Goal: Communication & Community: Answer question/provide support

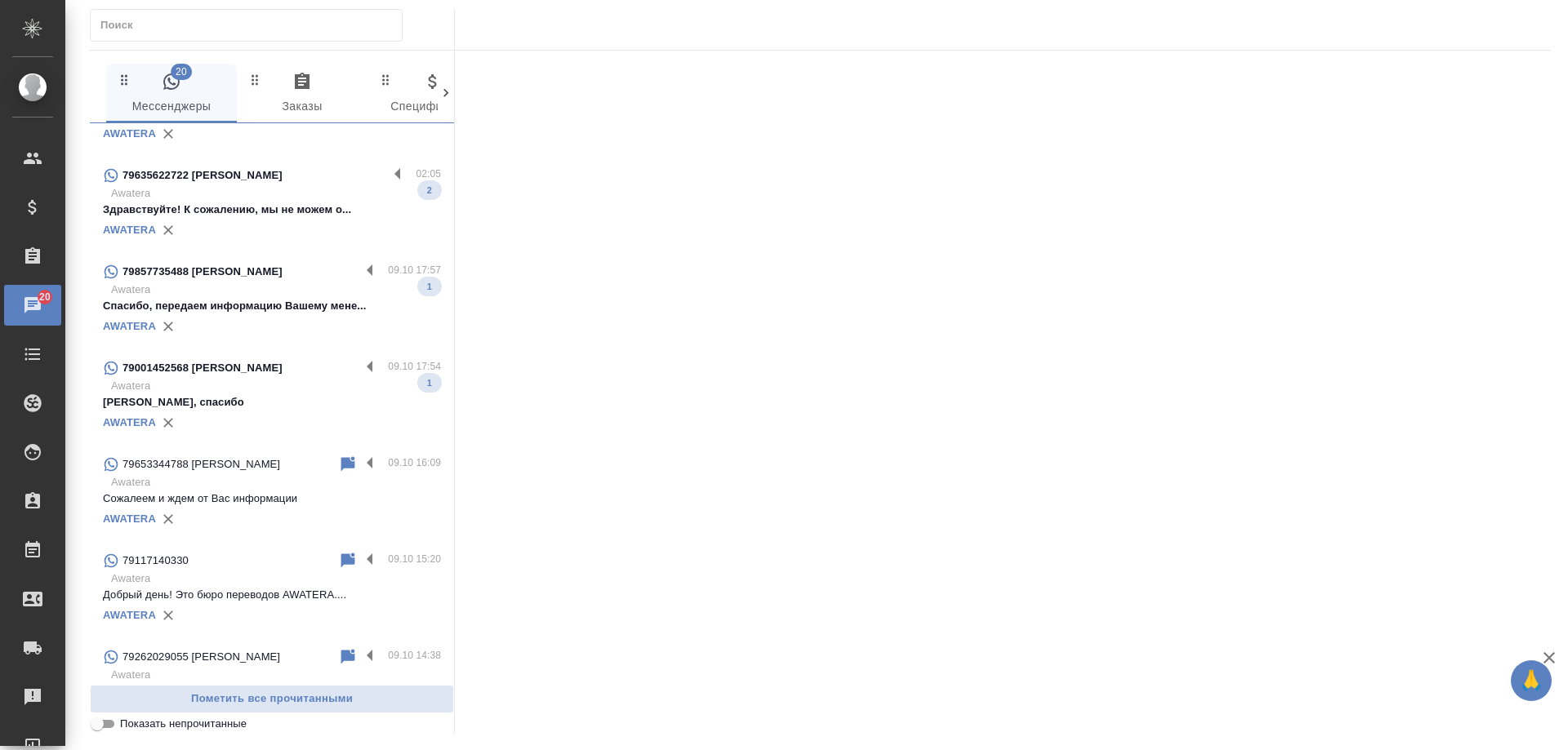
scroll to position [571, 0]
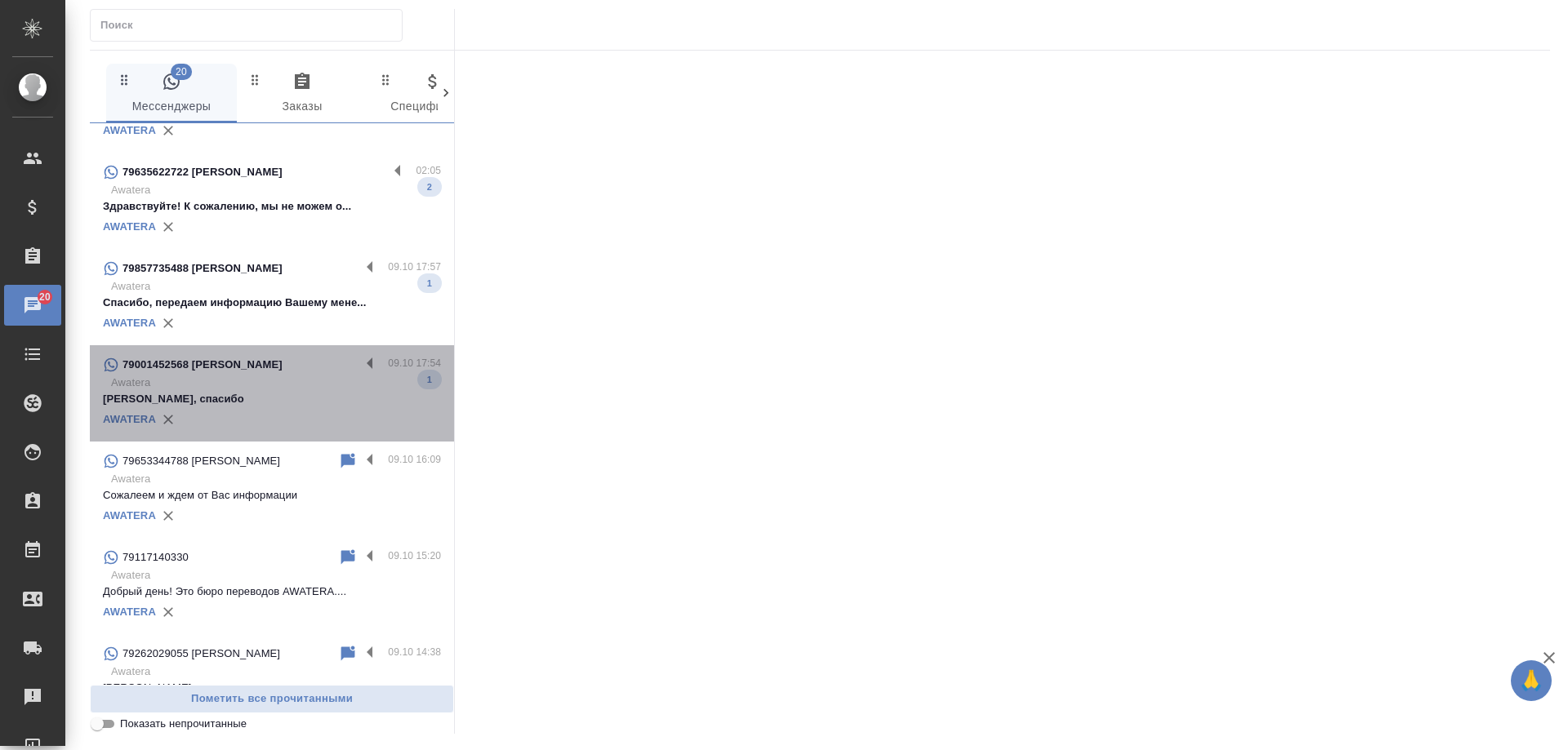
click at [289, 373] on div "79001452568 [PERSON_NAME]" at bounding box center [232, 364] width 257 height 20
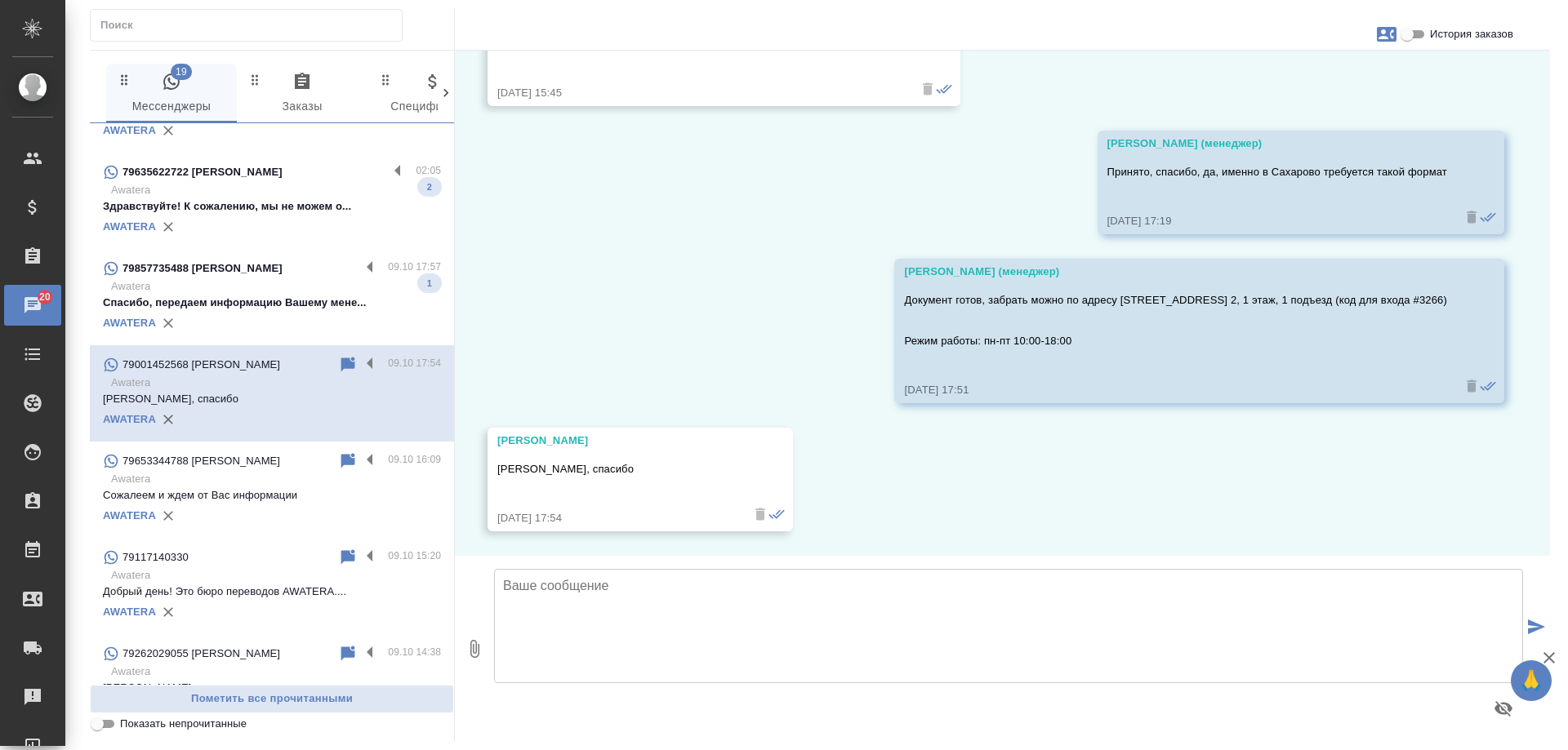
scroll to position [4032, 0]
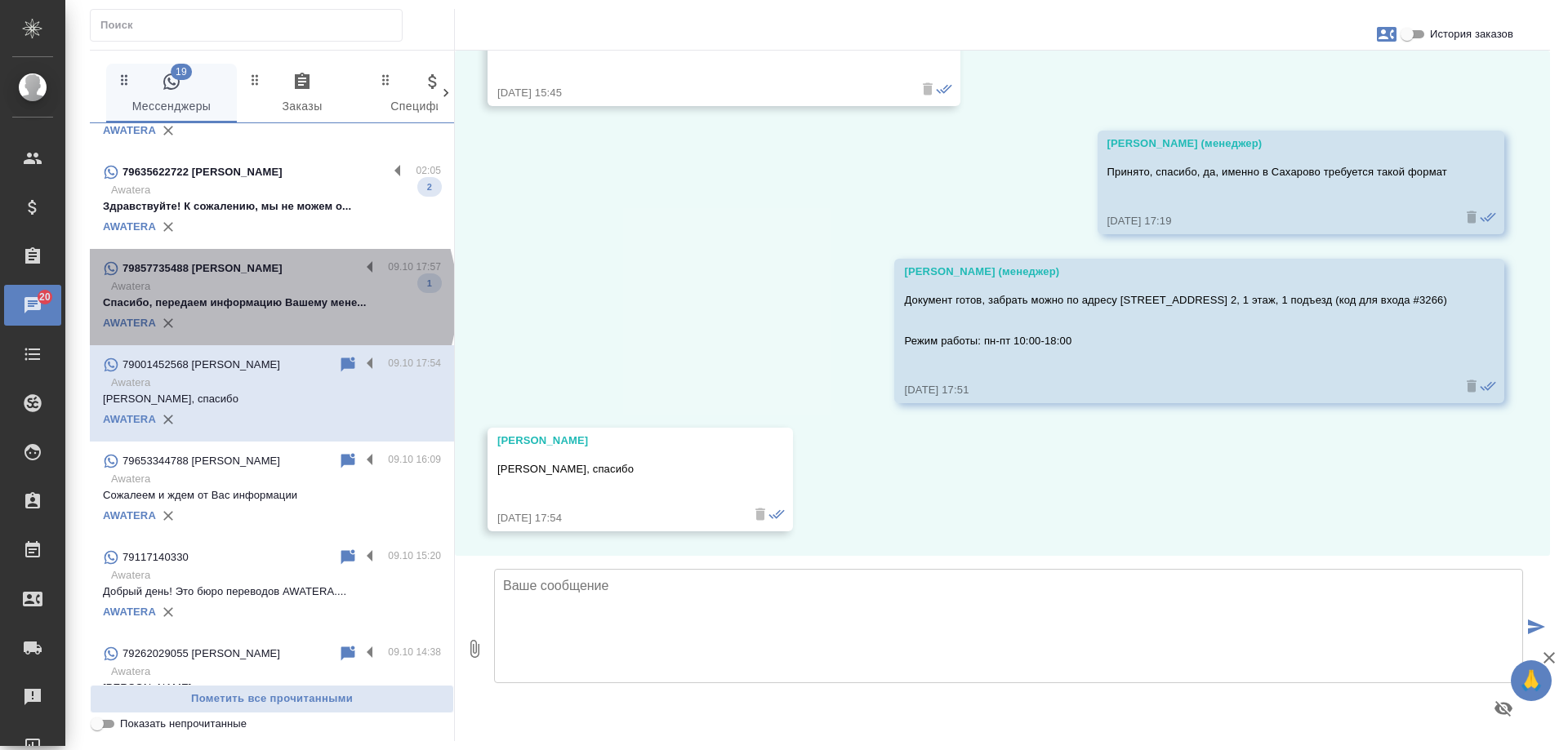
click at [270, 300] on p "Спасибо, передаем информацию Вашему мене..." at bounding box center [272, 303] width 338 height 16
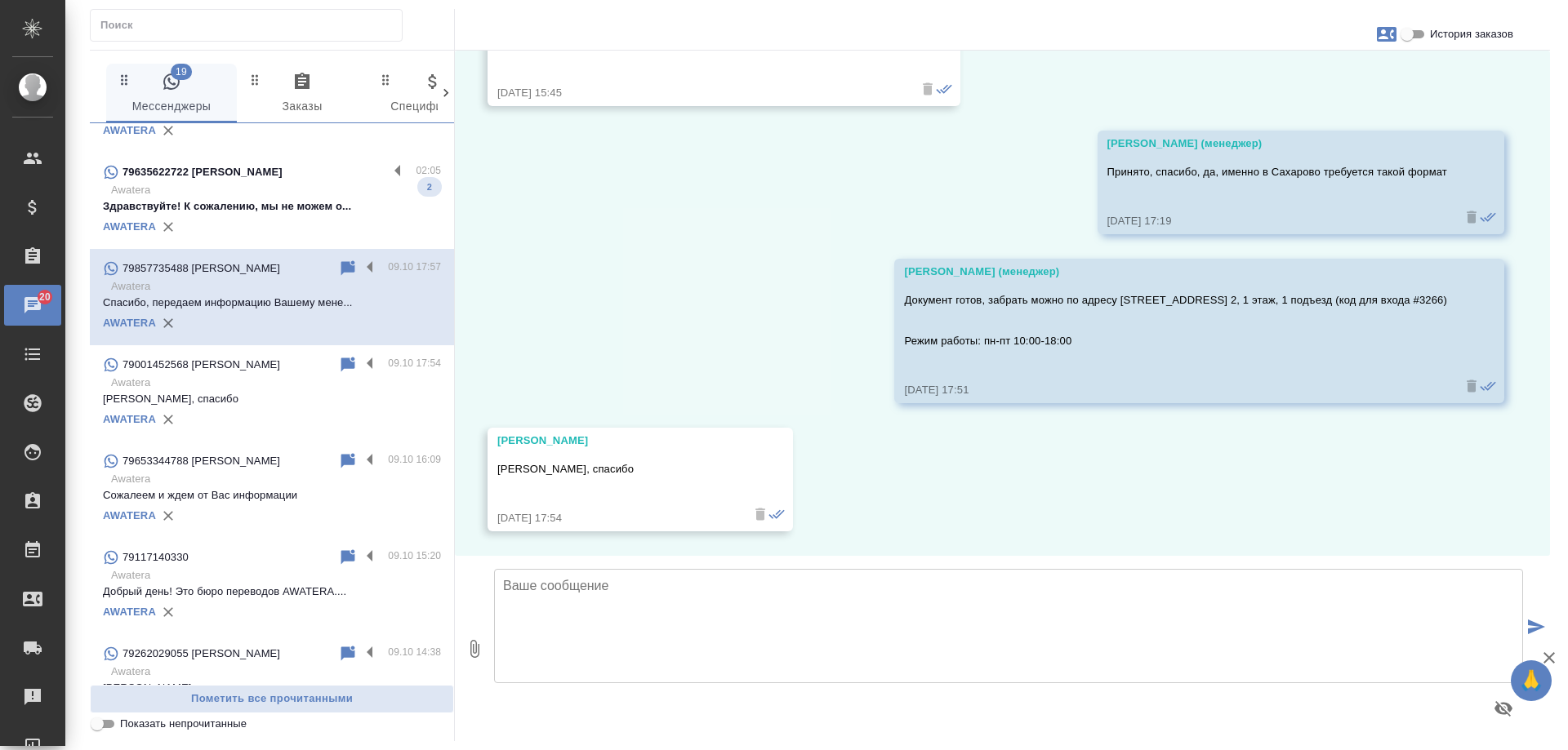
scroll to position [0, 0]
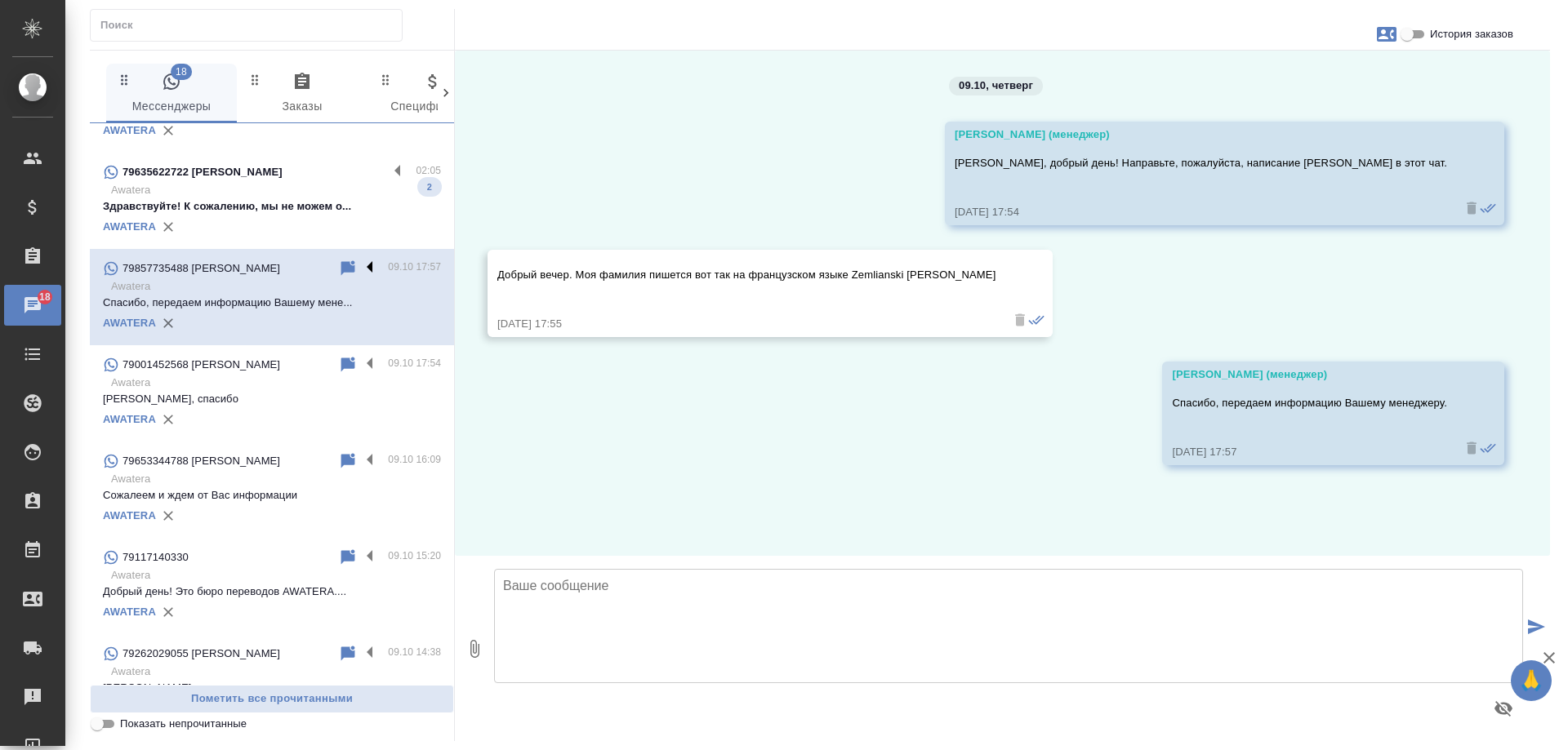
click at [362, 269] on label at bounding box center [374, 269] width 27 height 19
click at [0, 0] on input "checkbox" at bounding box center [0, 0] width 0 height 0
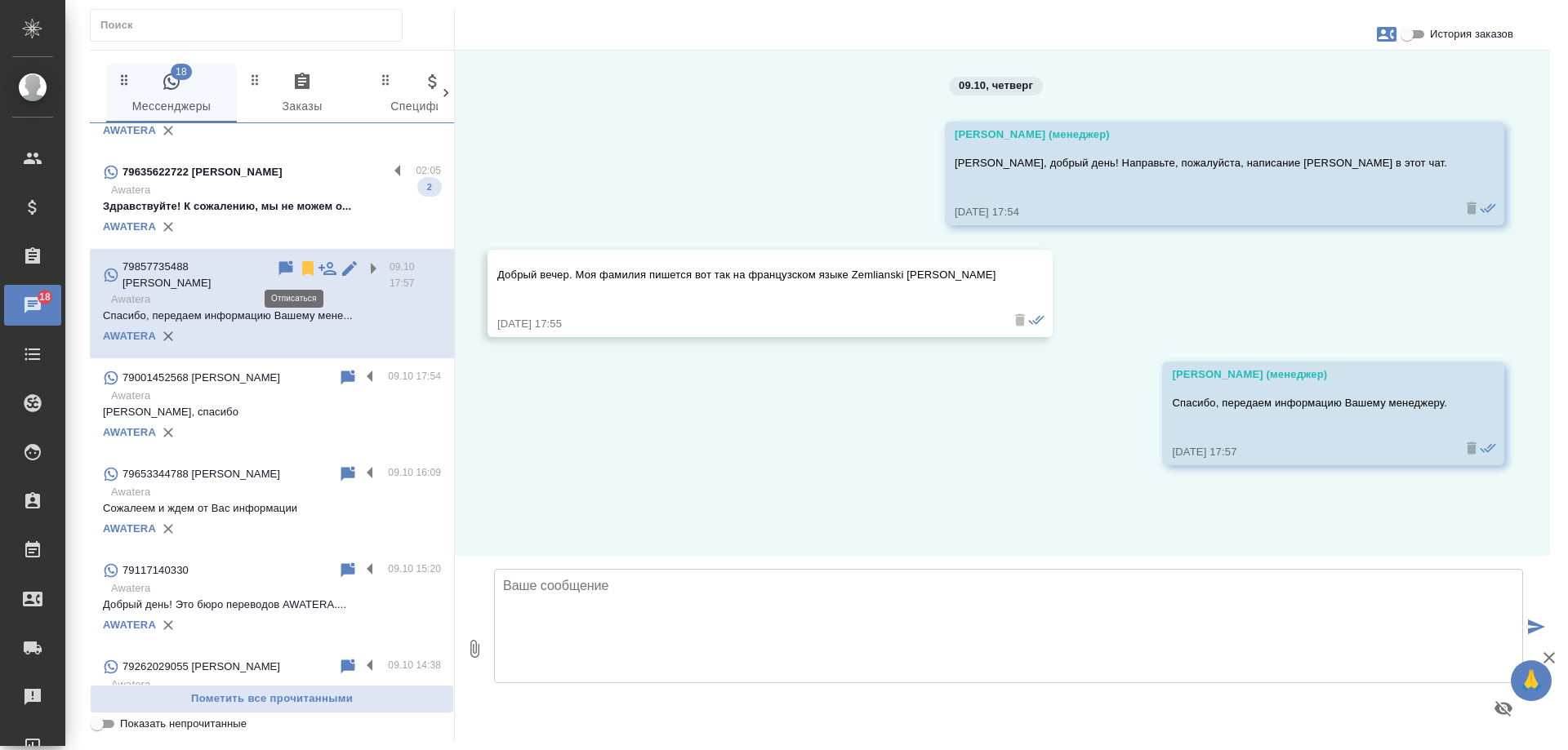
click at [298, 267] on icon at bounding box center [308, 269] width 20 height 20
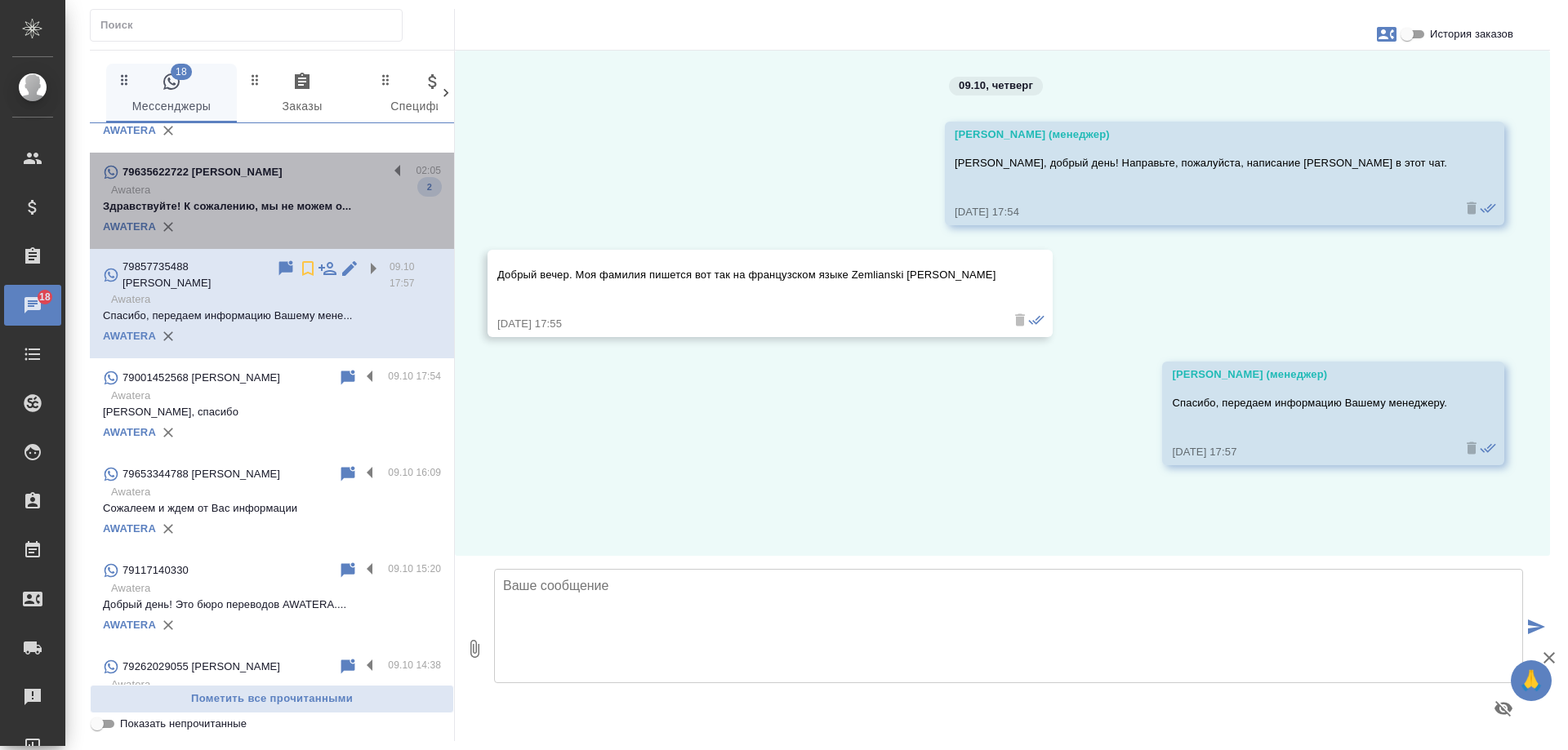
click at [278, 212] on p "Здравствуйте! К сожалению, мы не можем о..." at bounding box center [272, 206] width 338 height 16
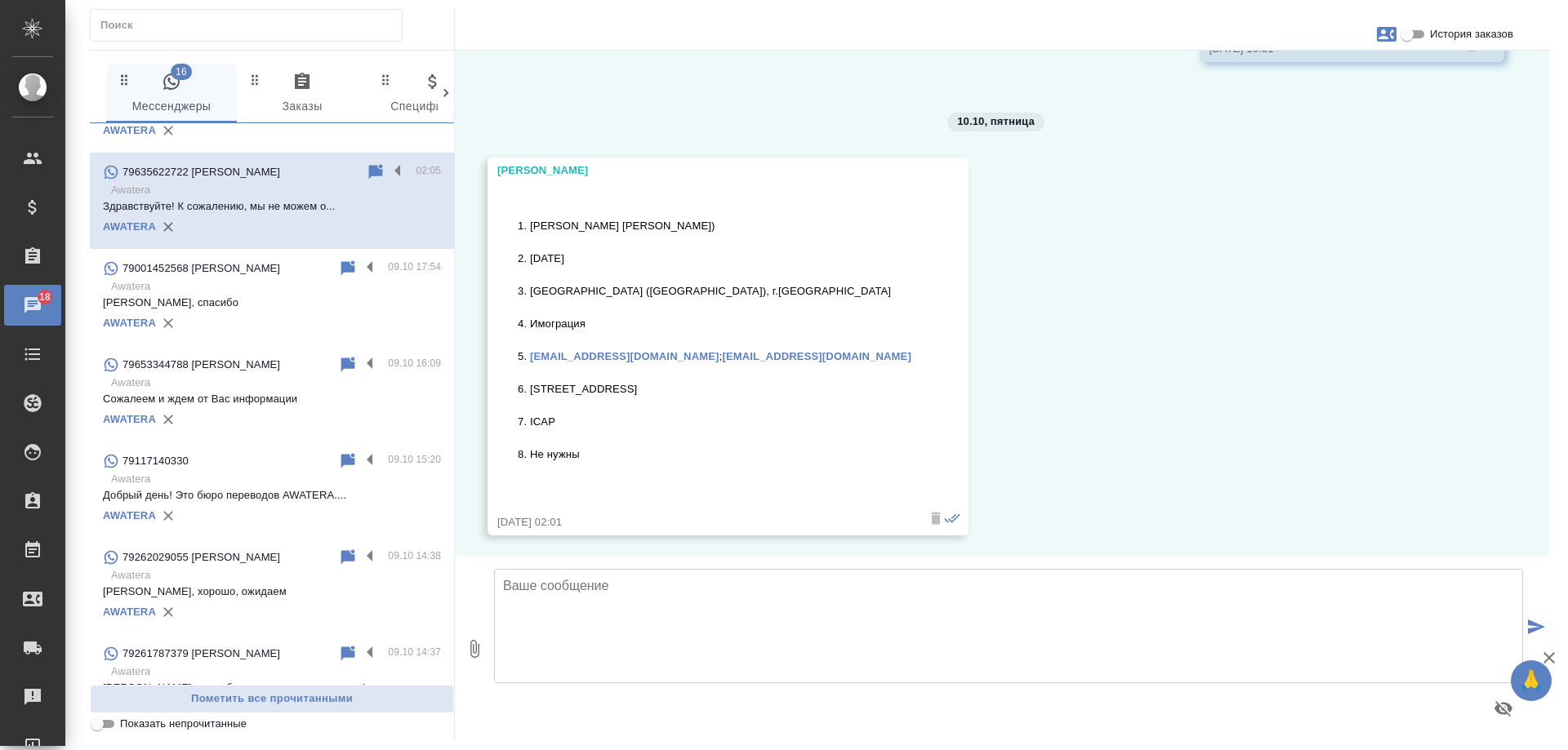
scroll to position [962, 0]
click at [388, 170] on label at bounding box center [401, 172] width 27 height 19
click at [0, 0] on input "checkbox" at bounding box center [0, 0] width 0 height 0
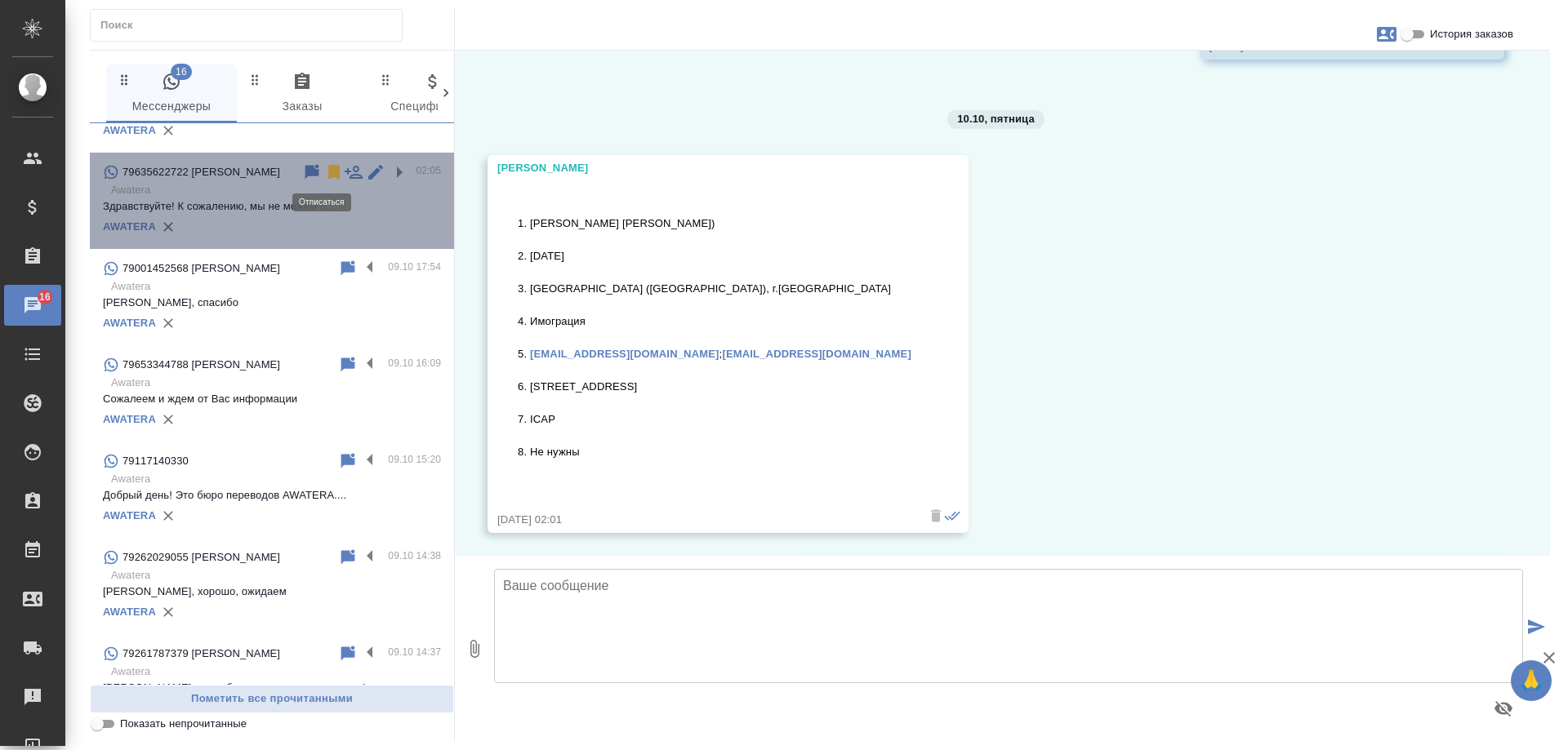
click at [325, 173] on icon at bounding box center [334, 172] width 20 height 20
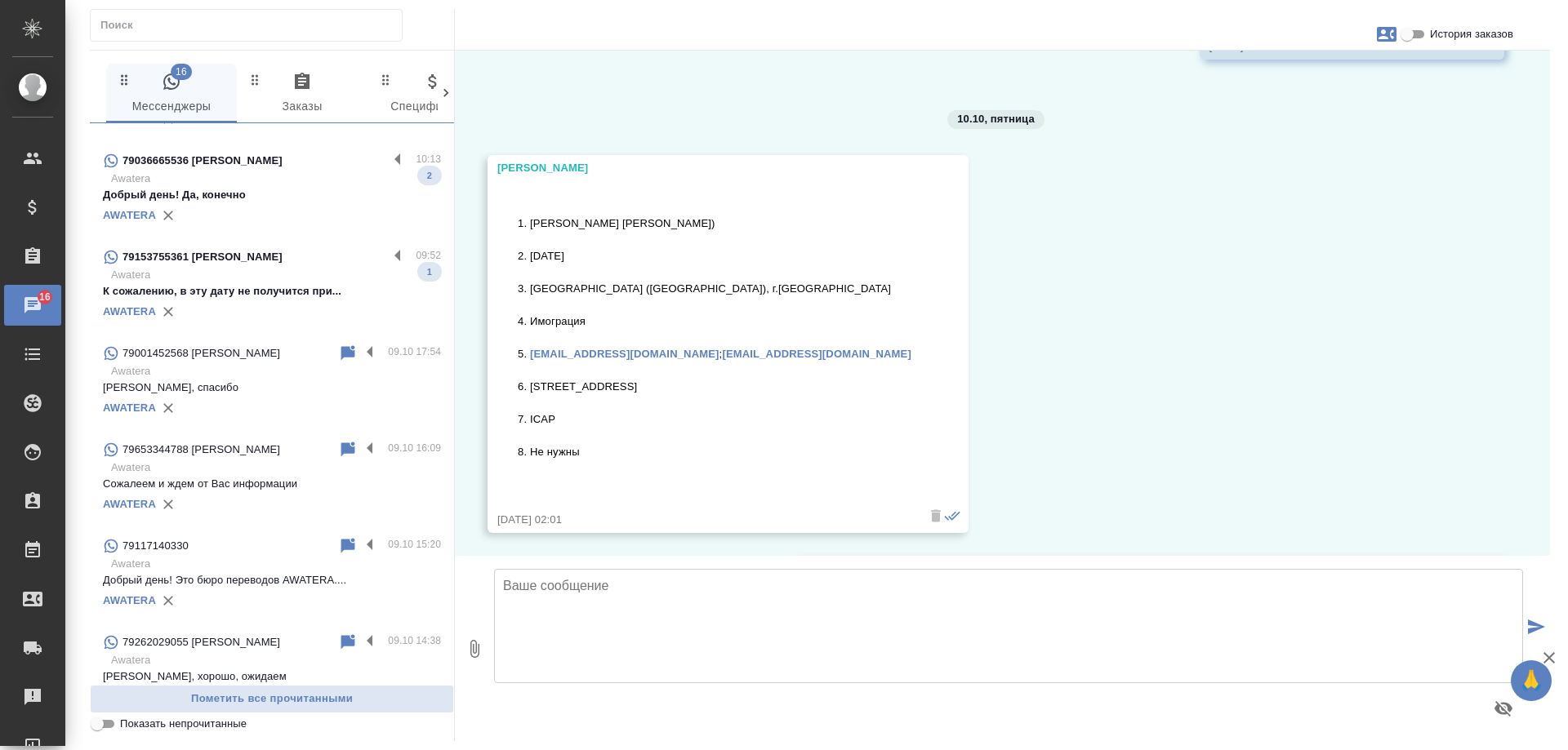
scroll to position [245, 0]
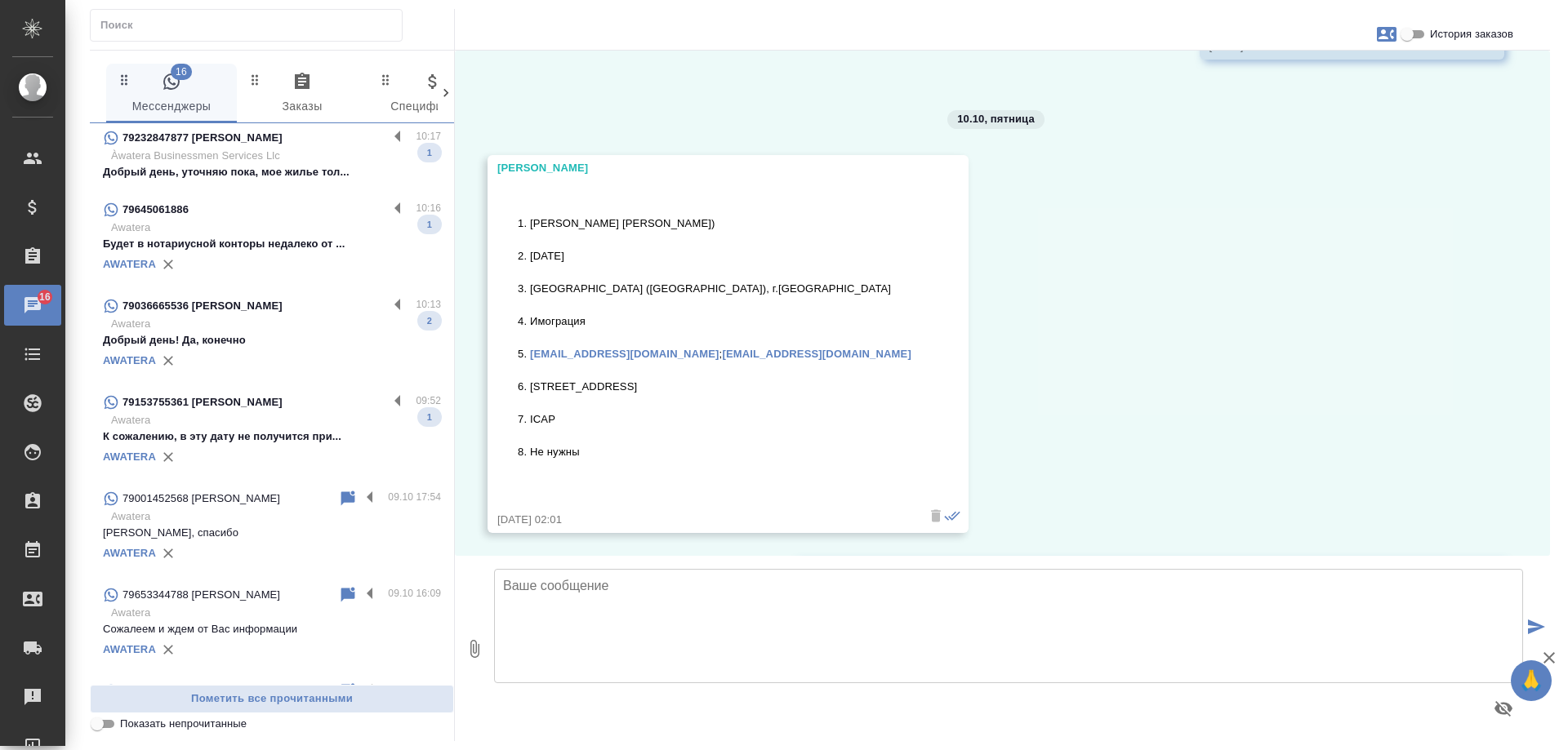
click at [273, 423] on p "Awatera" at bounding box center [275, 420] width 330 height 16
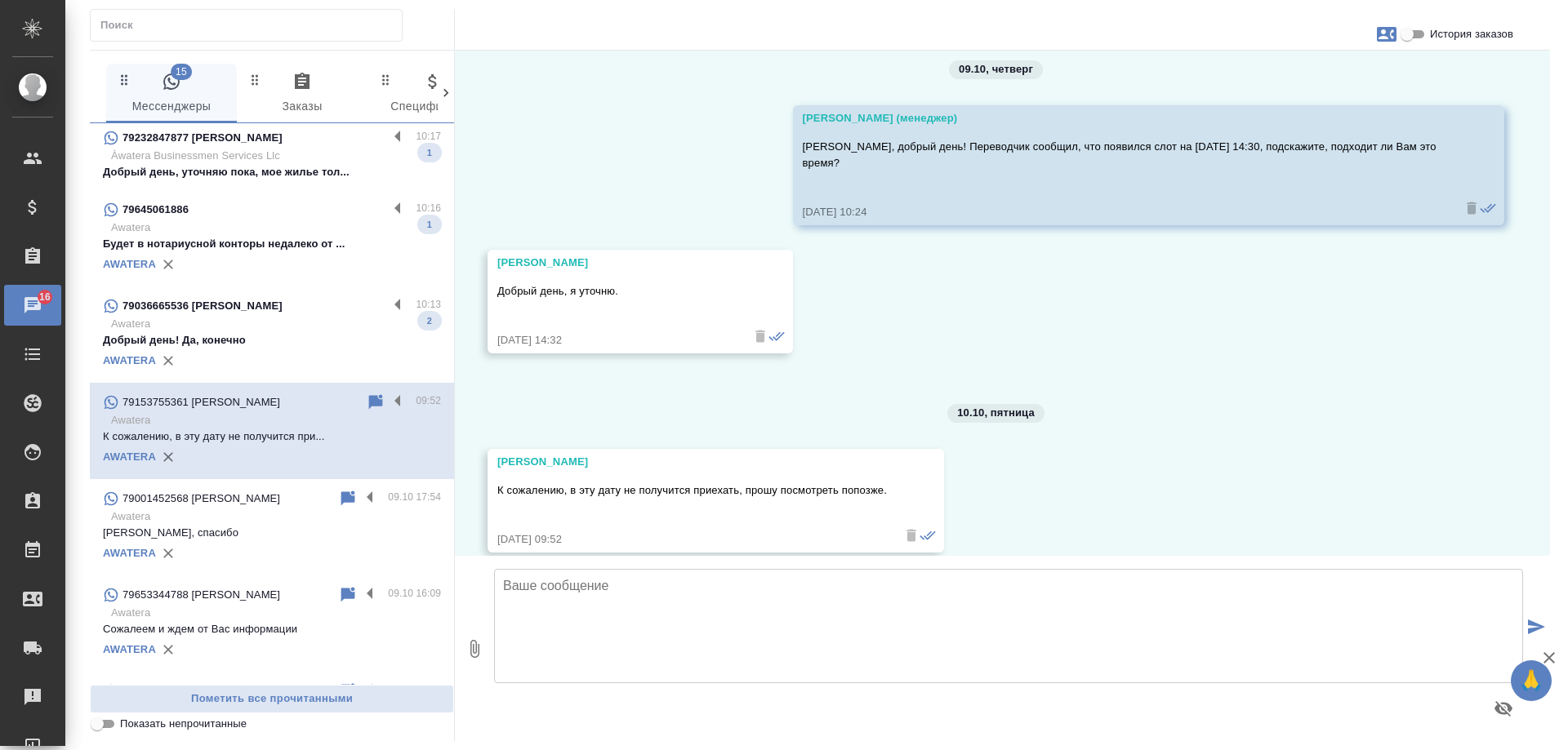
scroll to position [4358, 0]
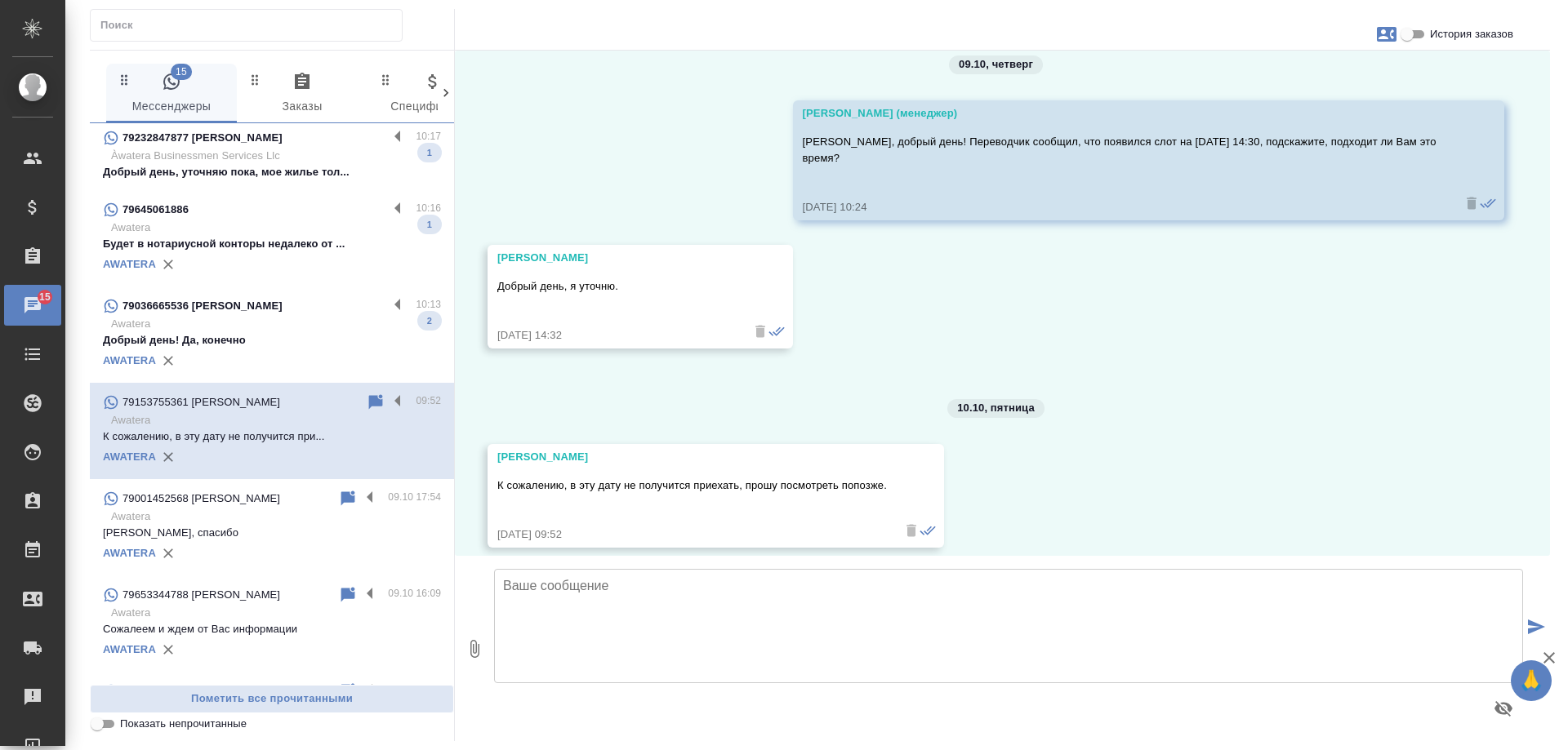
click at [695, 603] on textarea at bounding box center [1008, 626] width 1029 height 114
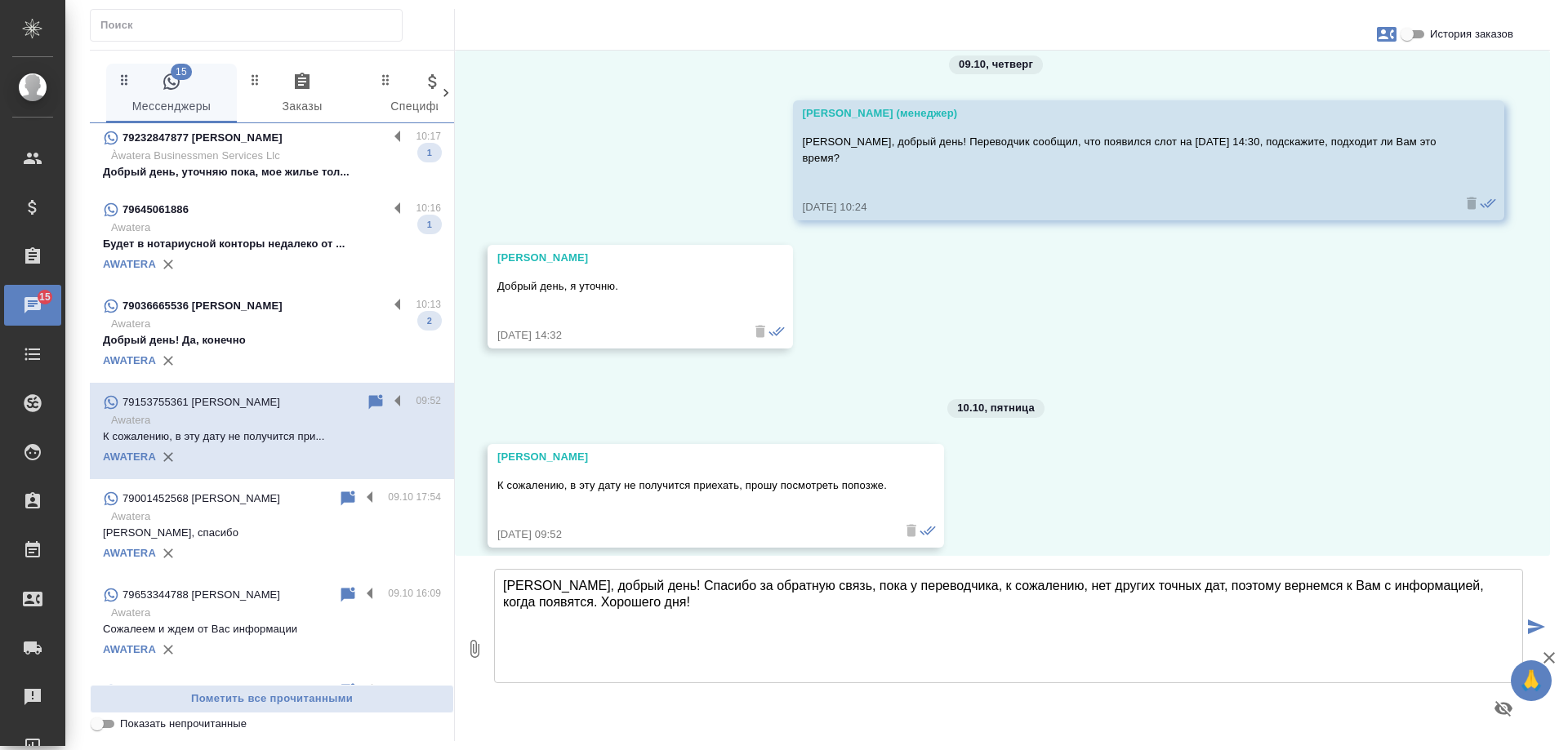
type textarea "[PERSON_NAME], добрый день! Спасибо за обратную связь, пока у переводчика, к со…"
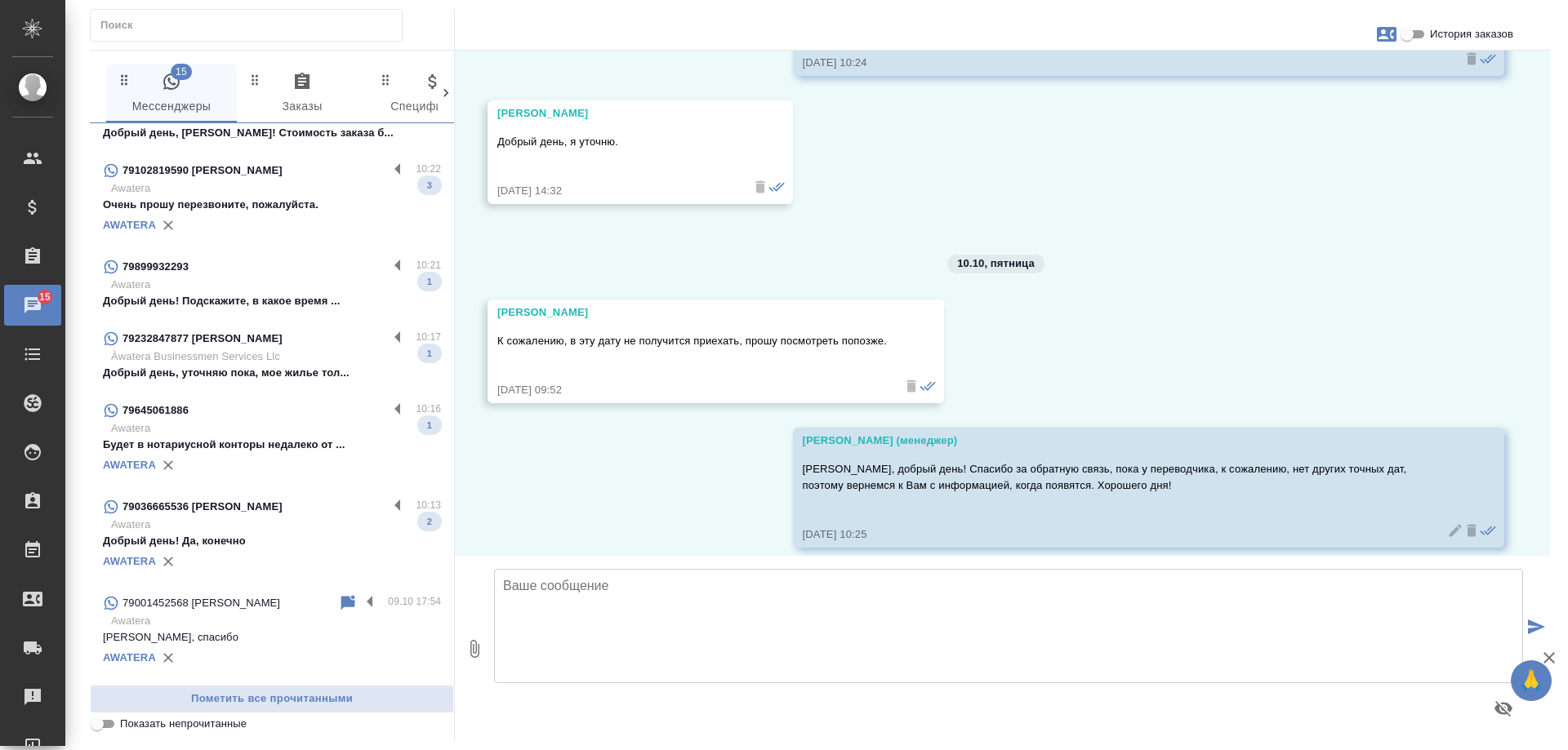
scroll to position [245, 0]
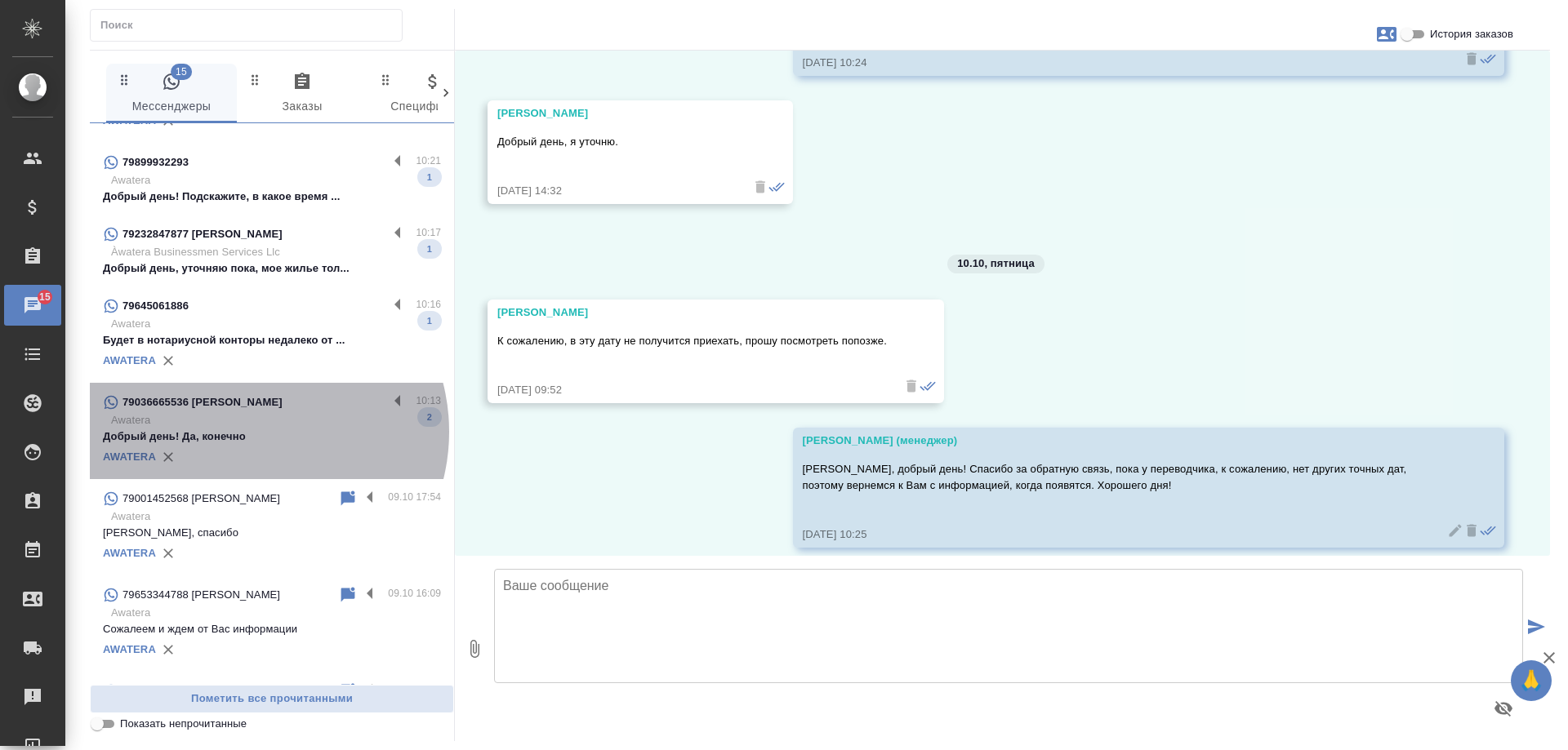
click at [252, 432] on p "Добрый день! Да, конечно" at bounding box center [272, 436] width 338 height 16
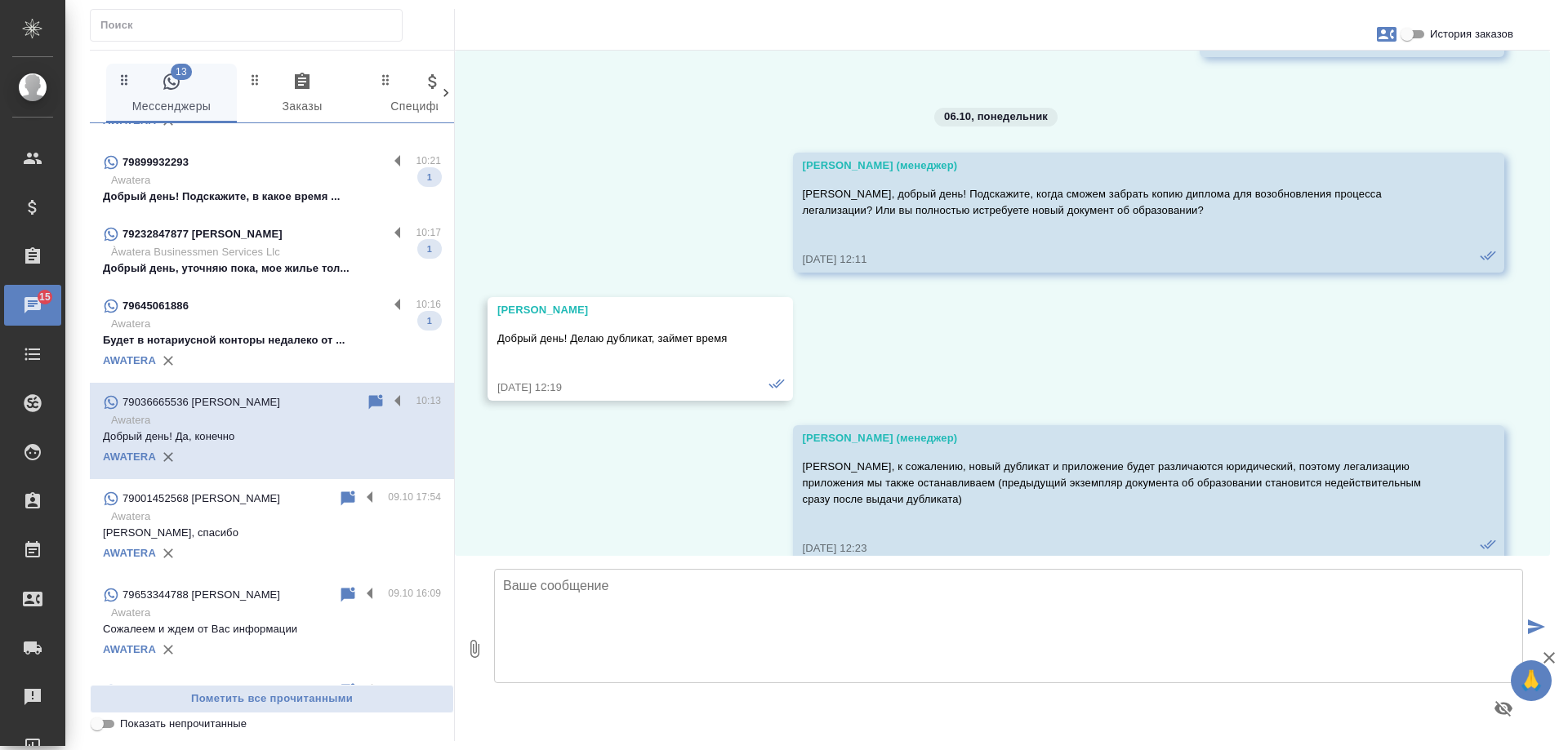
scroll to position [10216, 0]
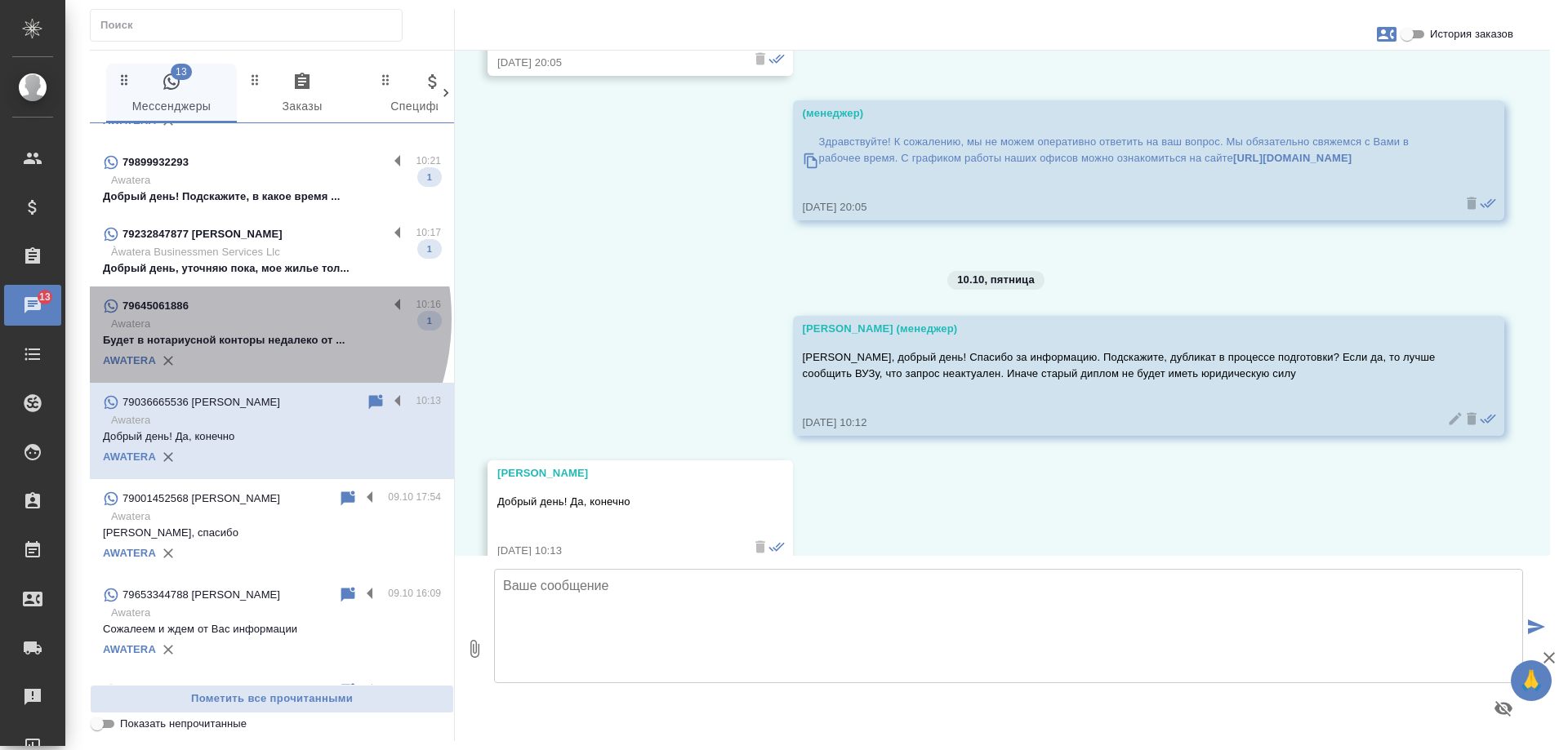
click at [218, 319] on p "Awatera" at bounding box center [275, 323] width 330 height 16
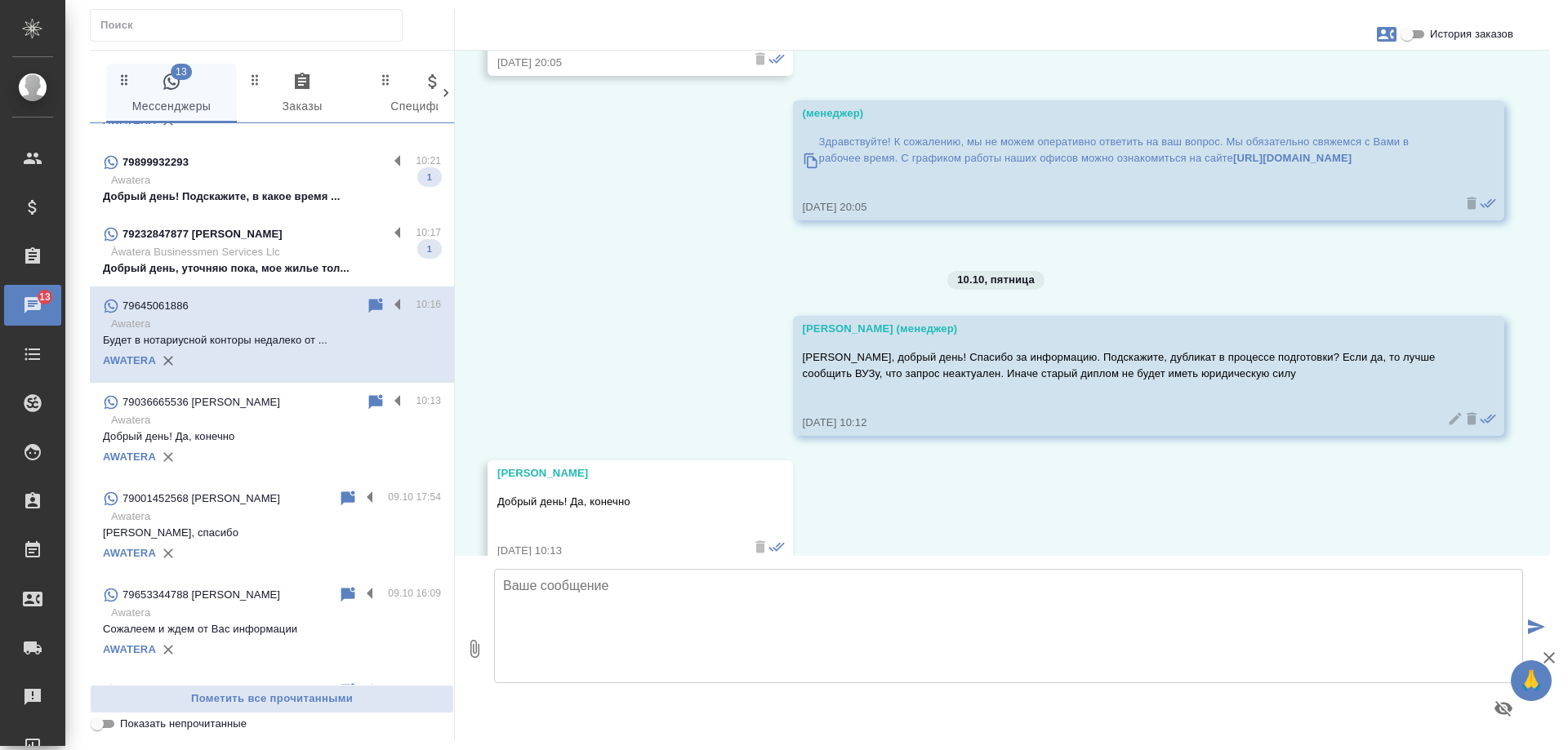
scroll to position [0, 0]
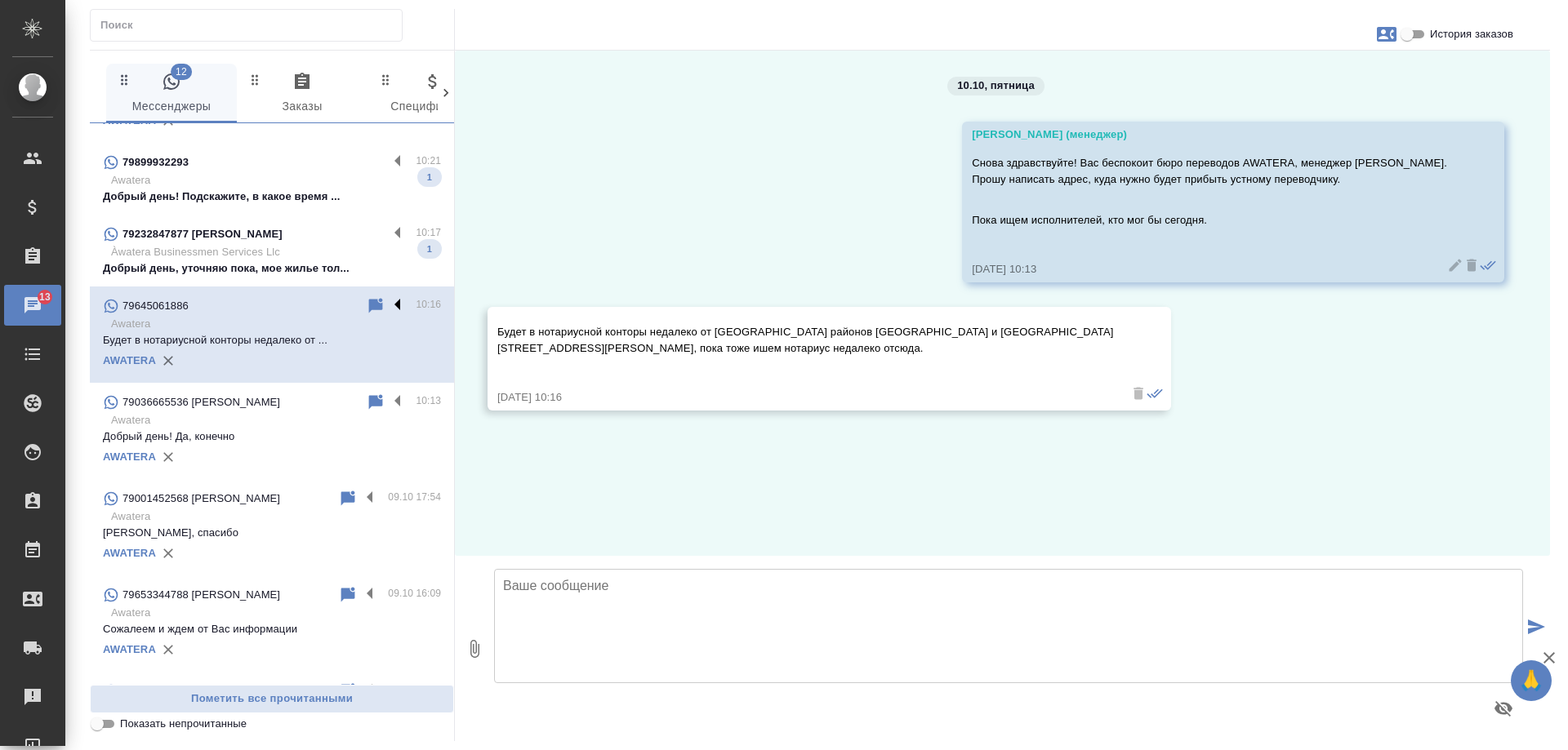
click at [388, 306] on label at bounding box center [401, 305] width 27 height 19
click at [0, 0] on input "checkbox" at bounding box center [0, 0] width 0 height 0
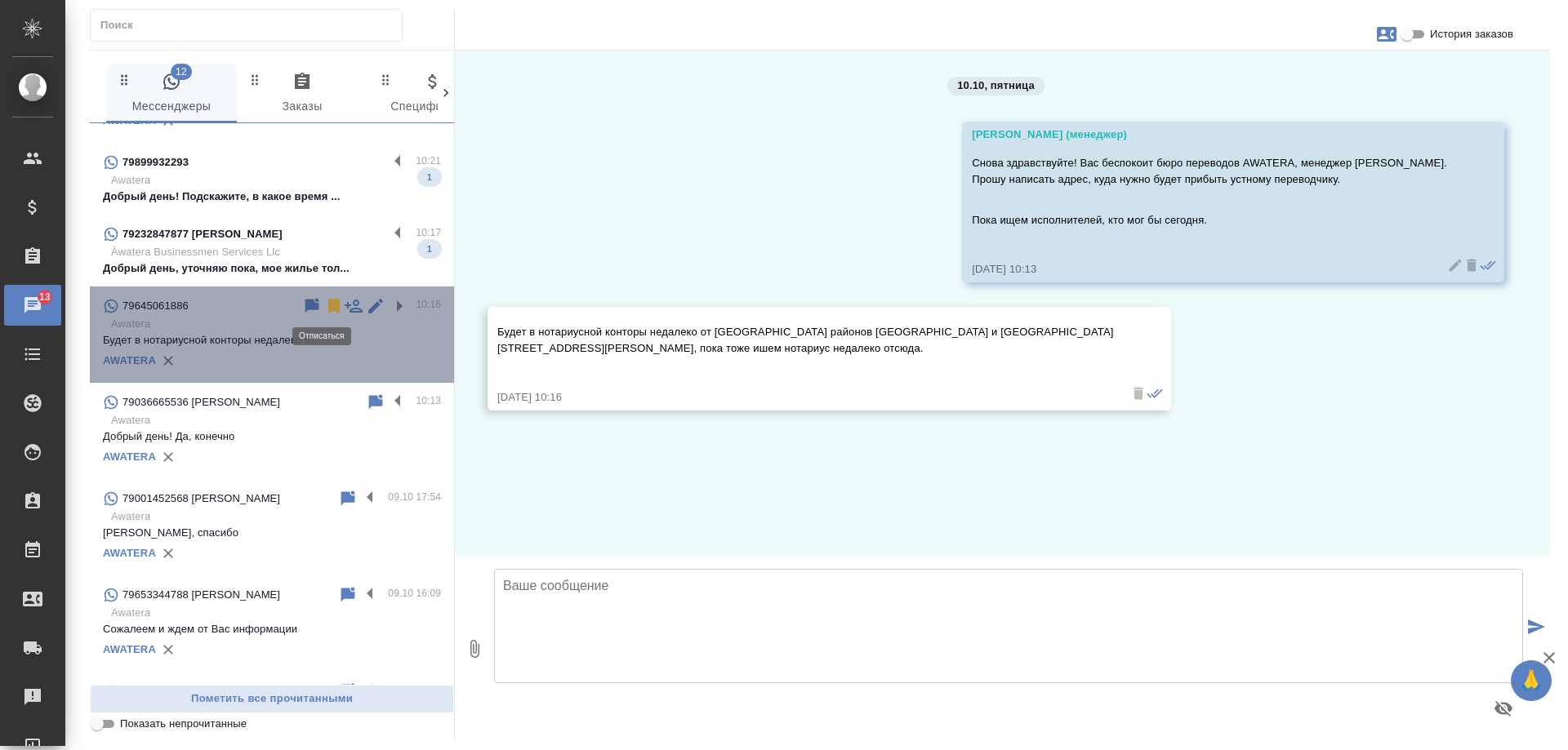
click at [328, 306] on icon at bounding box center [334, 306] width 11 height 15
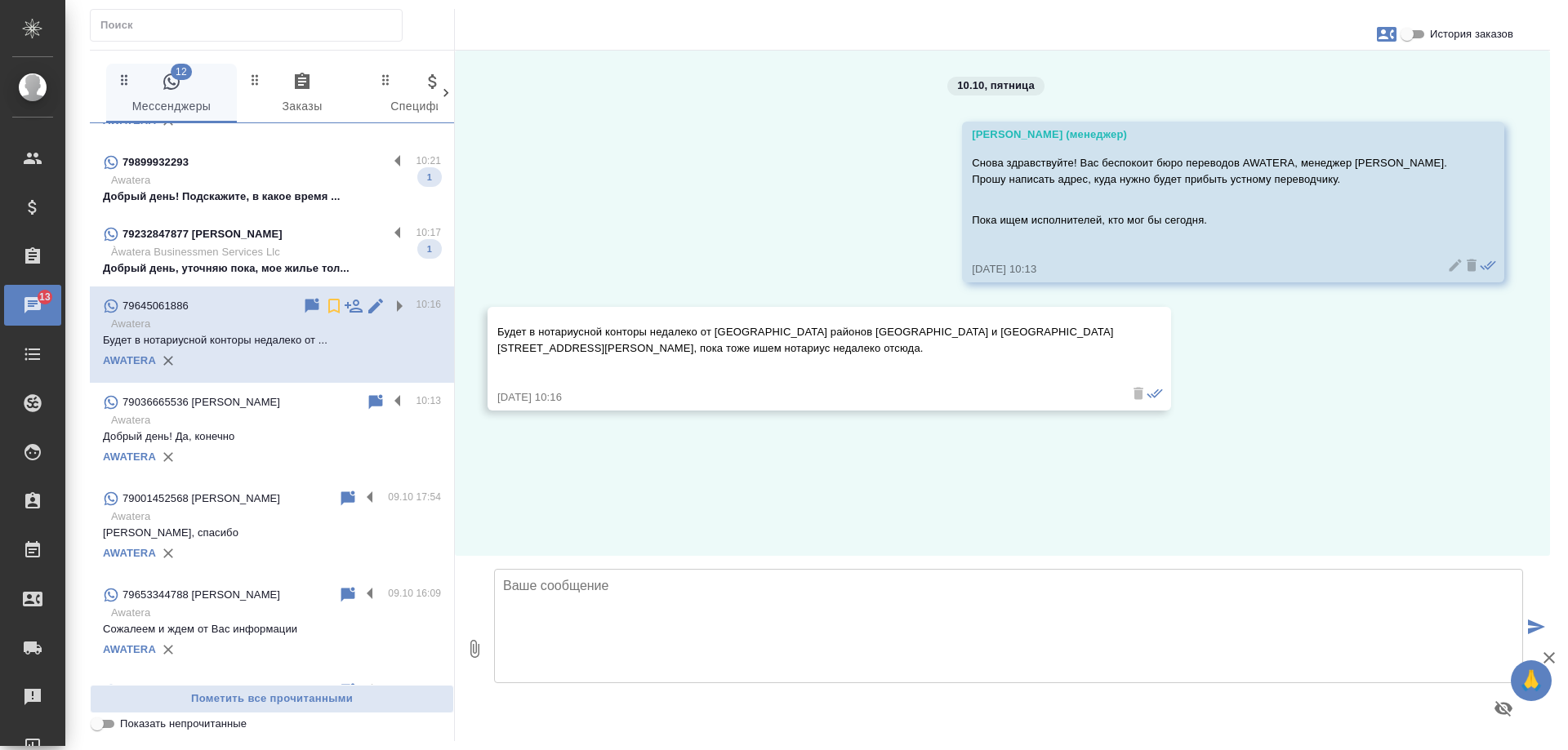
click at [304, 253] on p "Àwatera Businessmen Services Llc" at bounding box center [275, 252] width 330 height 16
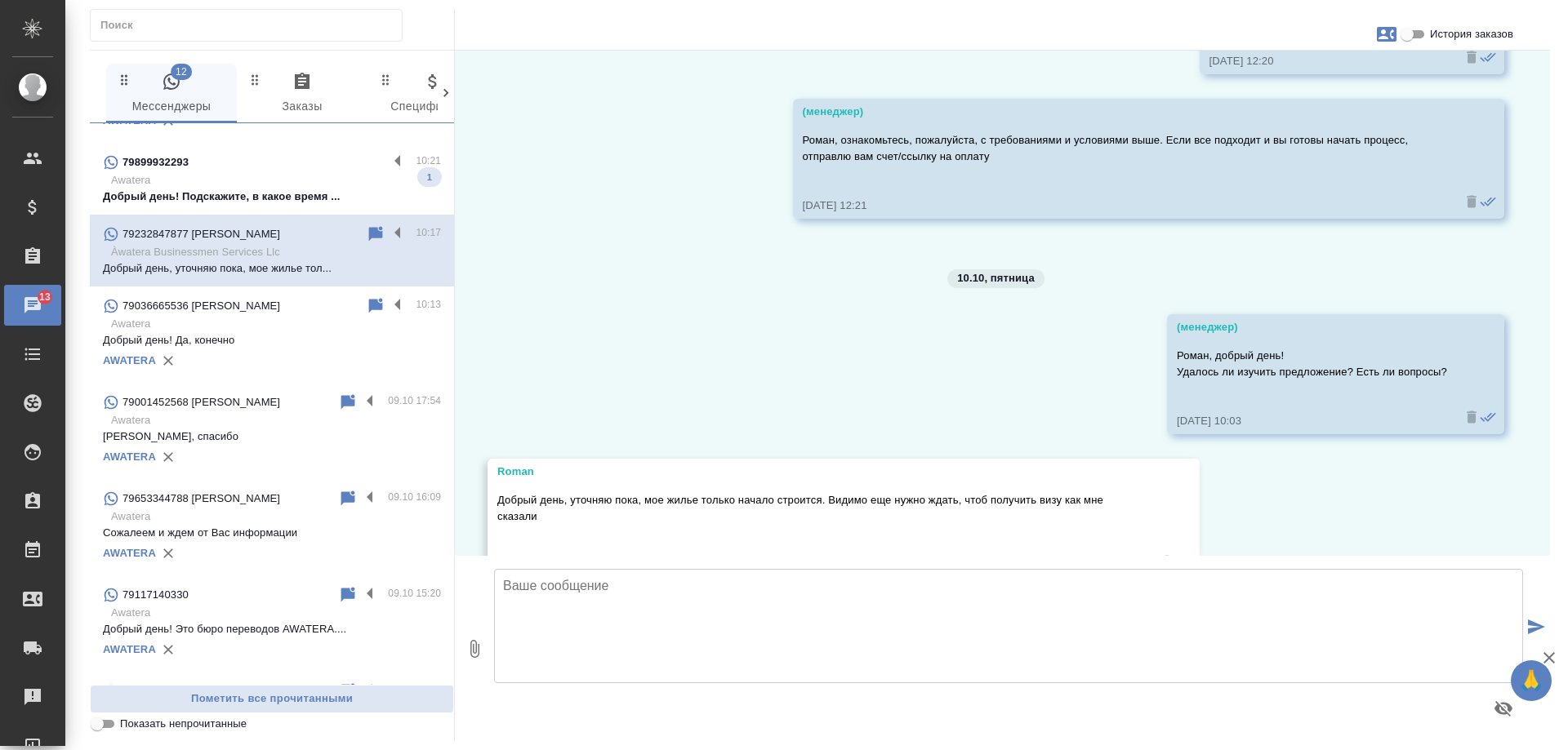
scroll to position [1349, 0]
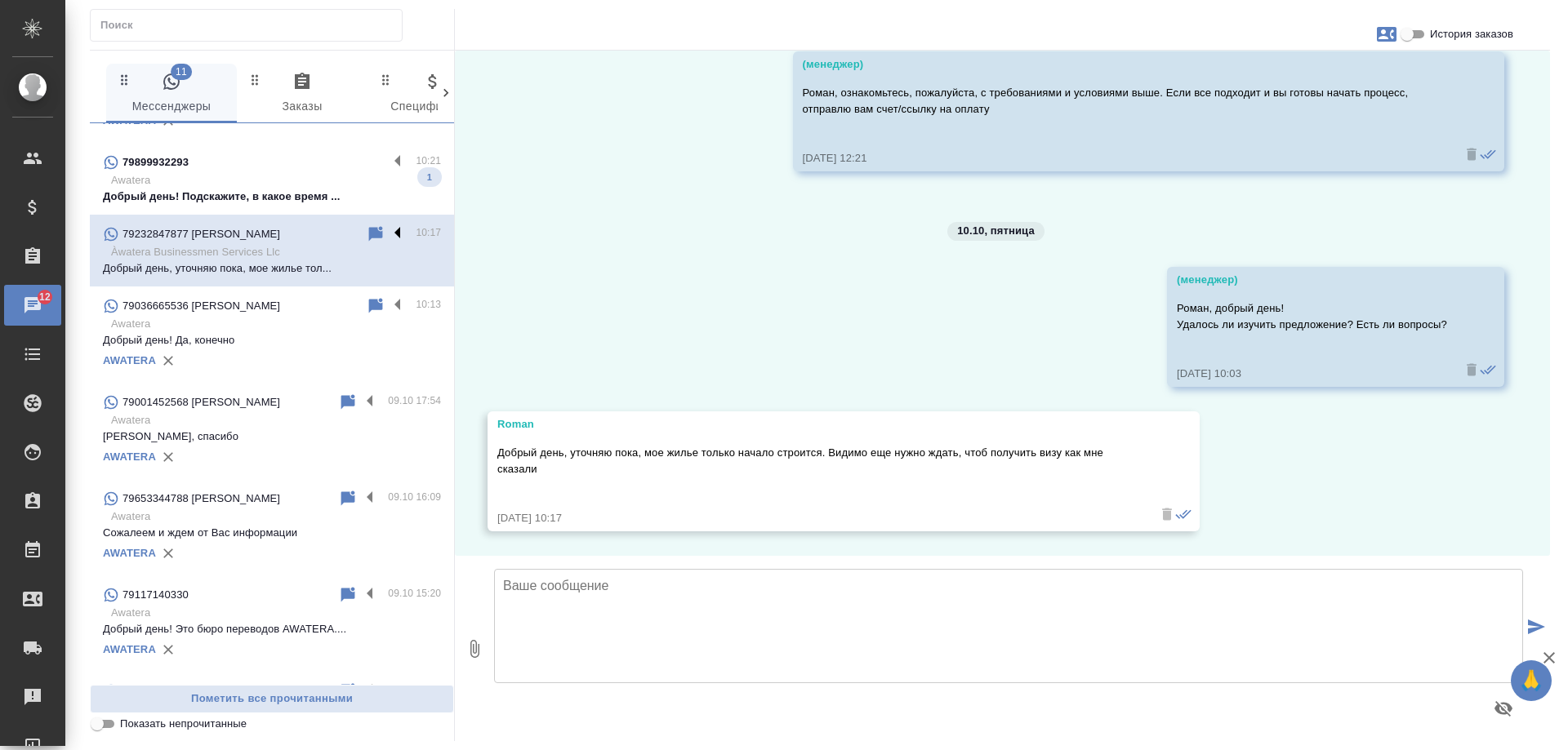
click at [388, 235] on label at bounding box center [401, 234] width 27 height 19
click at [0, 0] on input "checkbox" at bounding box center [0, 0] width 0 height 0
click at [302, 230] on icon at bounding box center [311, 234] width 20 height 20
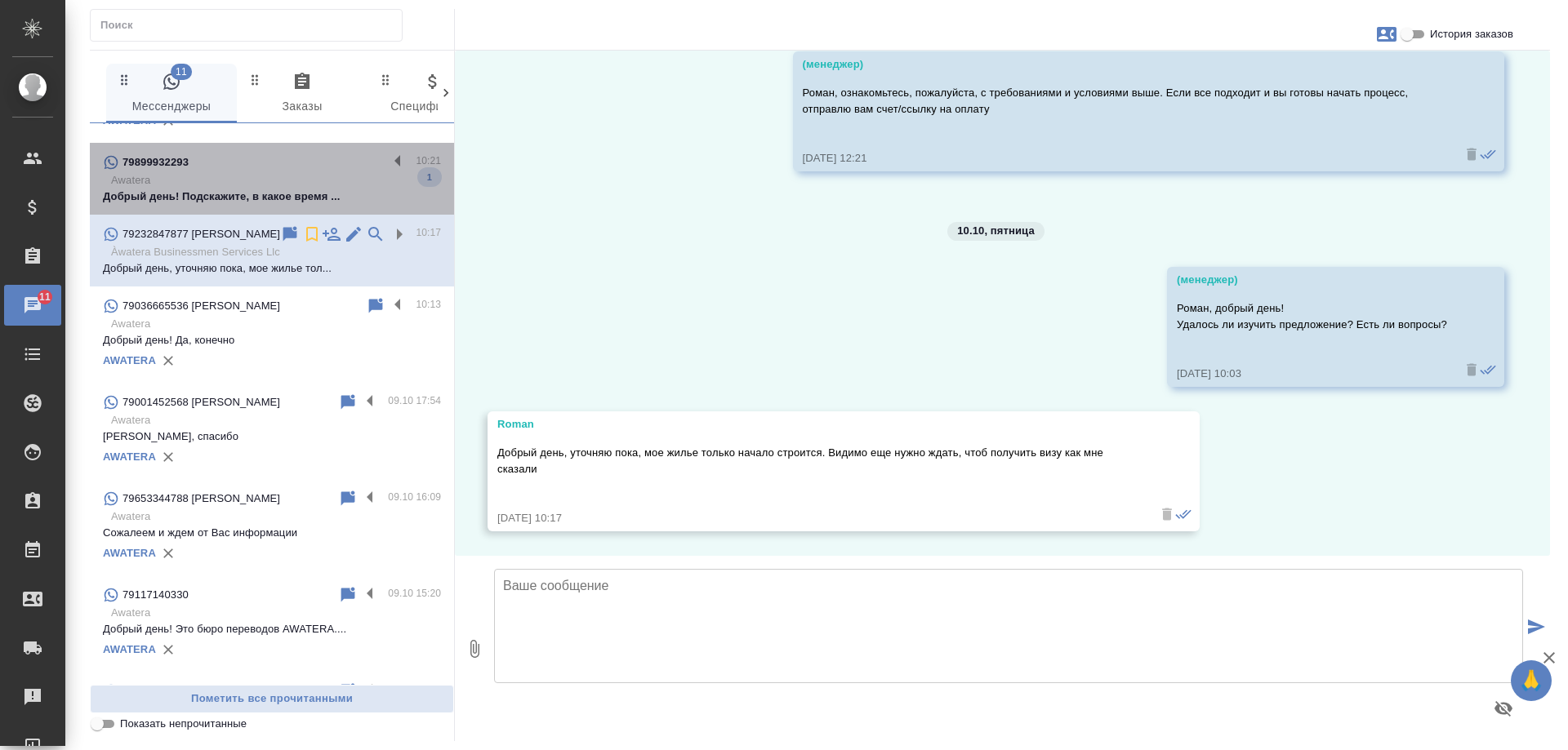
click at [294, 195] on p "Добрый день! Подскажите, в какое время ..." at bounding box center [272, 196] width 338 height 16
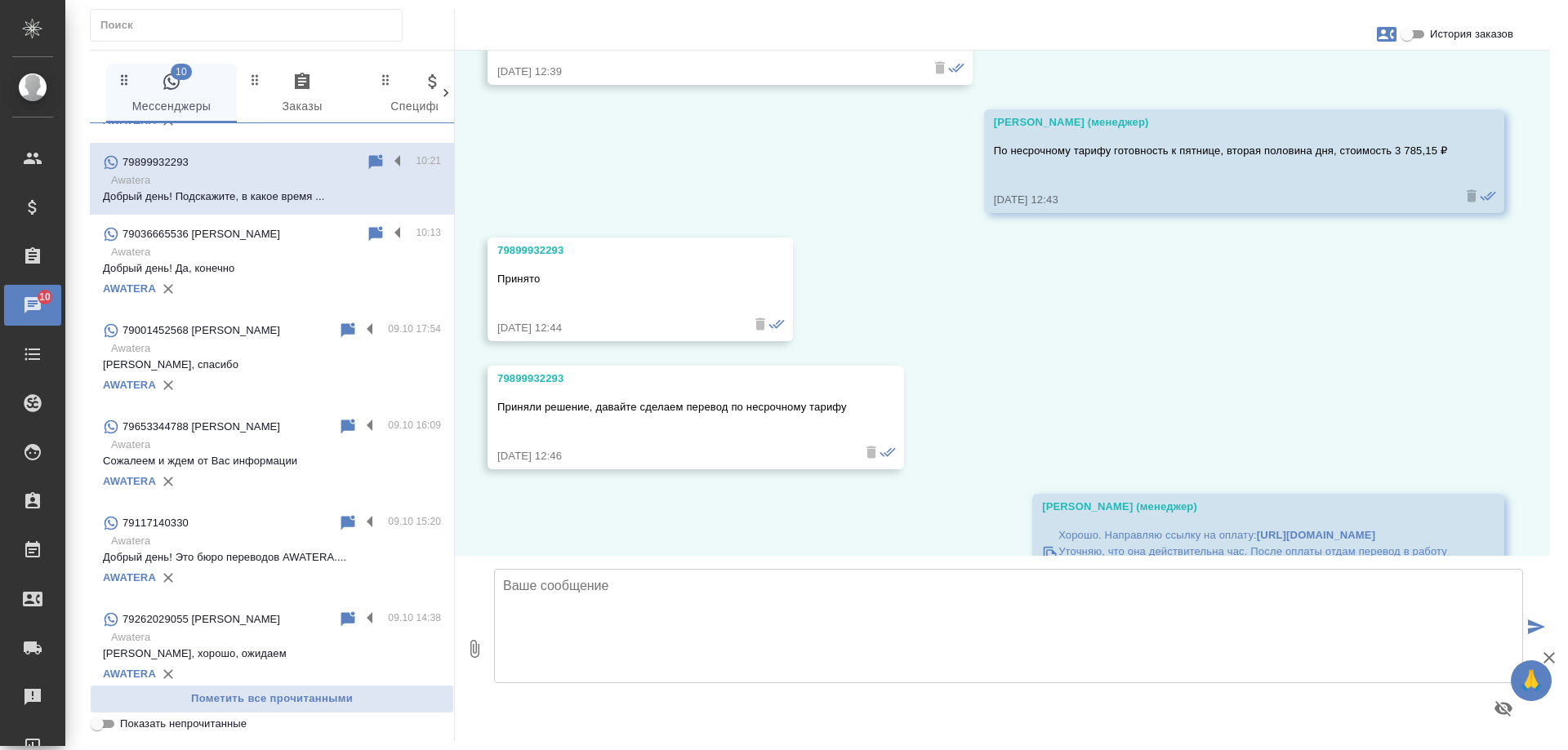
scroll to position [3956, 0]
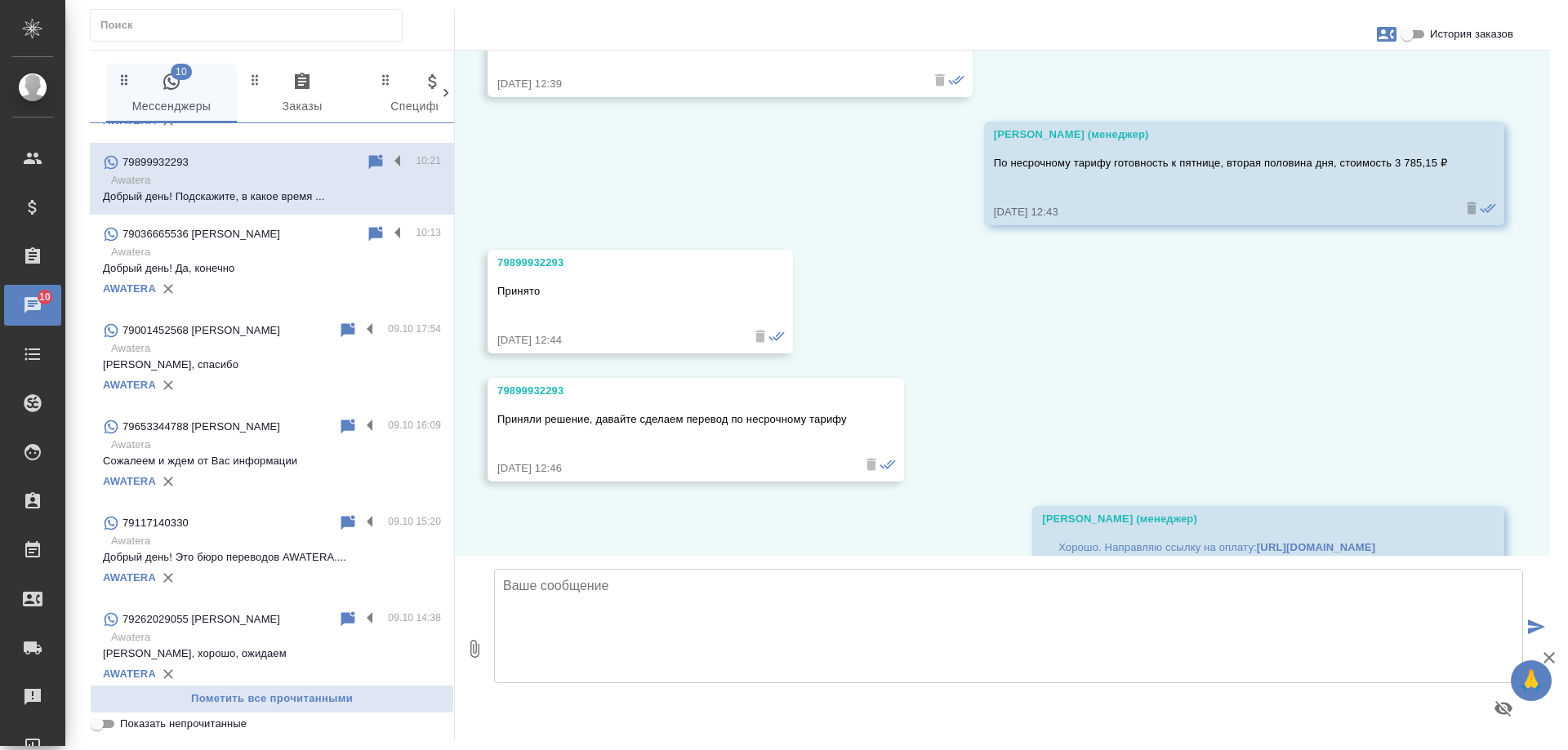
click at [1462, 27] on span "История заказов" at bounding box center [1471, 34] width 83 height 16
click at [1436, 27] on input "История заказов" at bounding box center [1407, 34] width 59 height 20
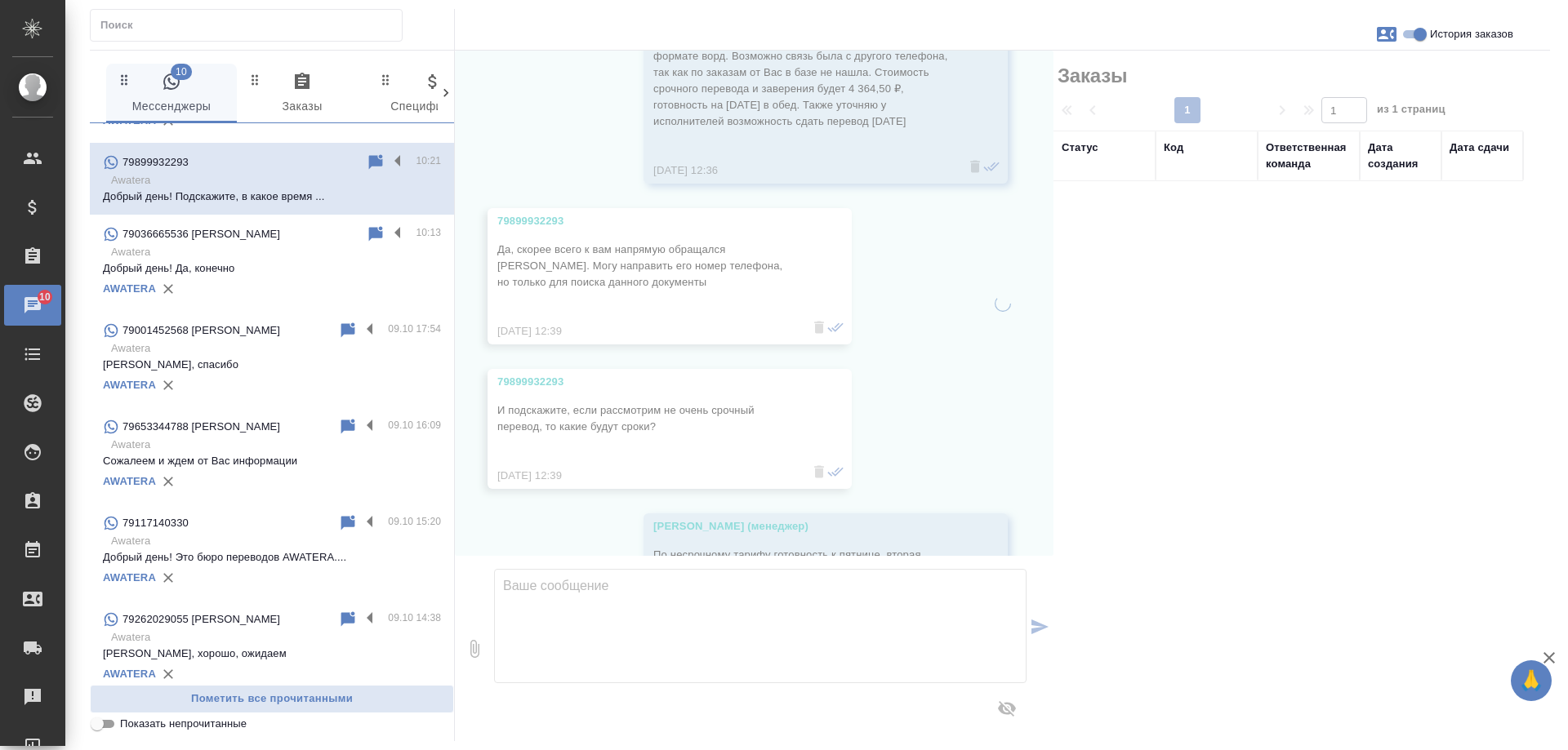
scroll to position [4266, 0]
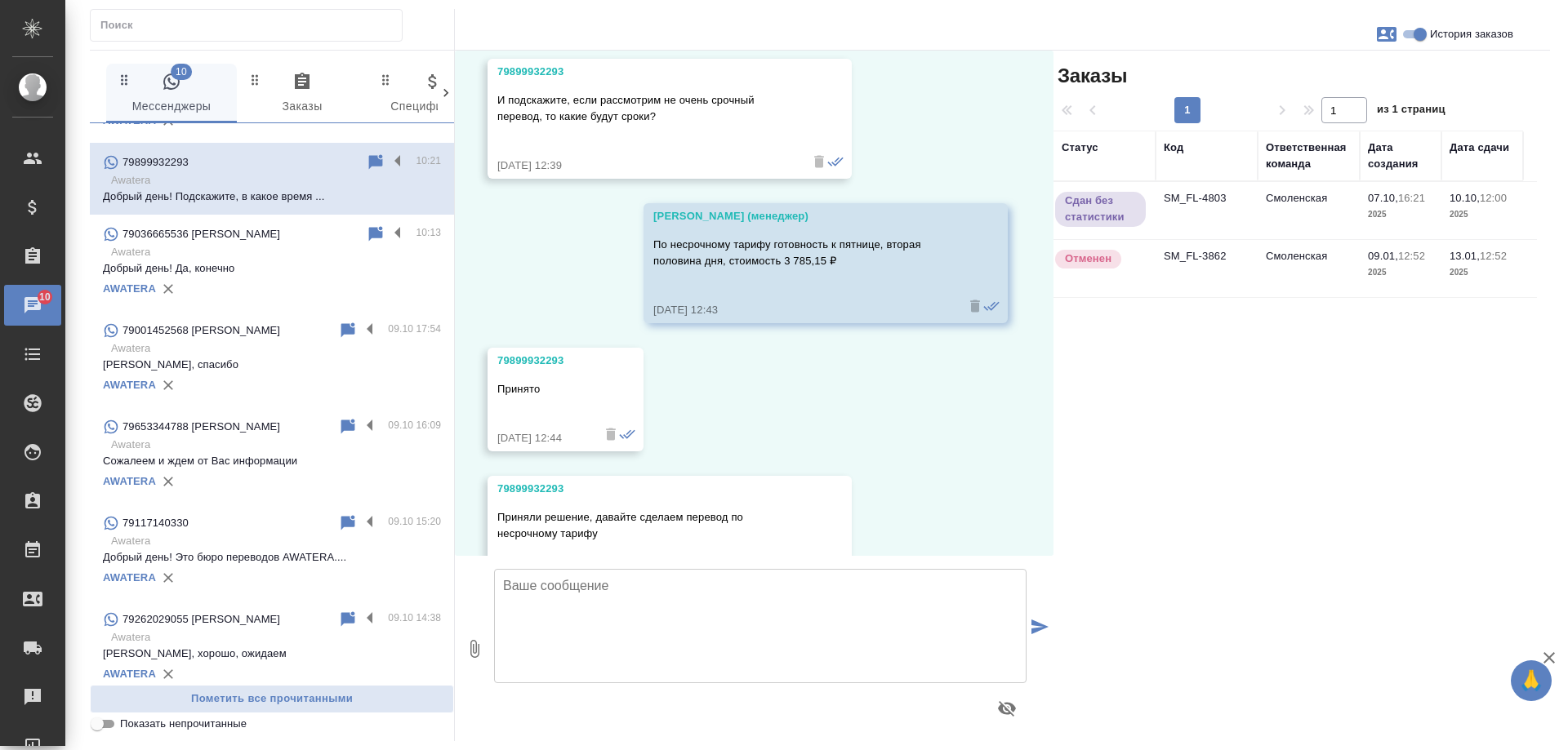
click at [1207, 205] on td "SM_FL-4803" at bounding box center [1207, 210] width 102 height 57
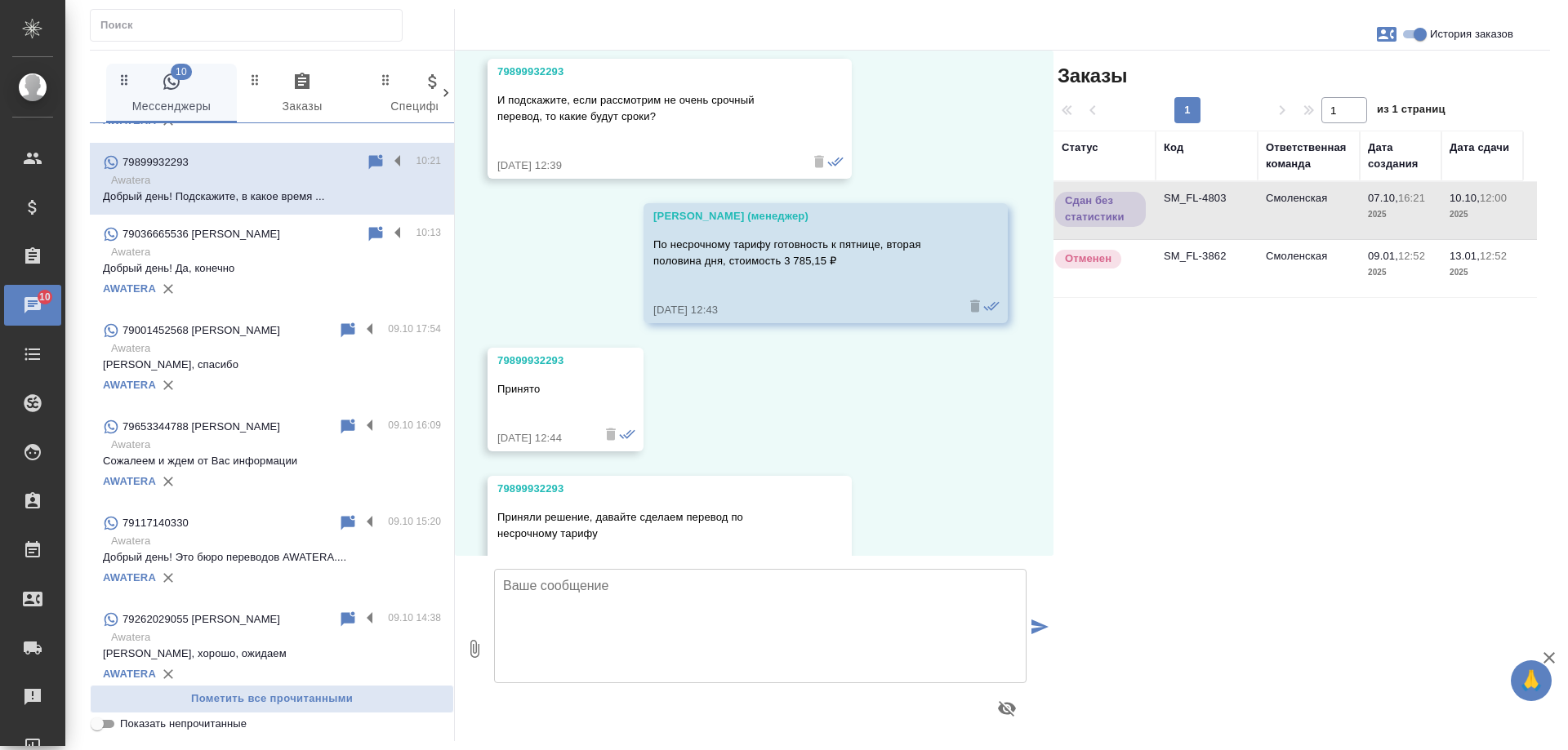
click at [1207, 205] on td "SM_FL-4803" at bounding box center [1207, 210] width 102 height 57
click at [1466, 37] on span "История заказов" at bounding box center [1471, 34] width 83 height 16
click at [1450, 37] on input "История заказов" at bounding box center [1420, 34] width 59 height 20
checkbox input "false"
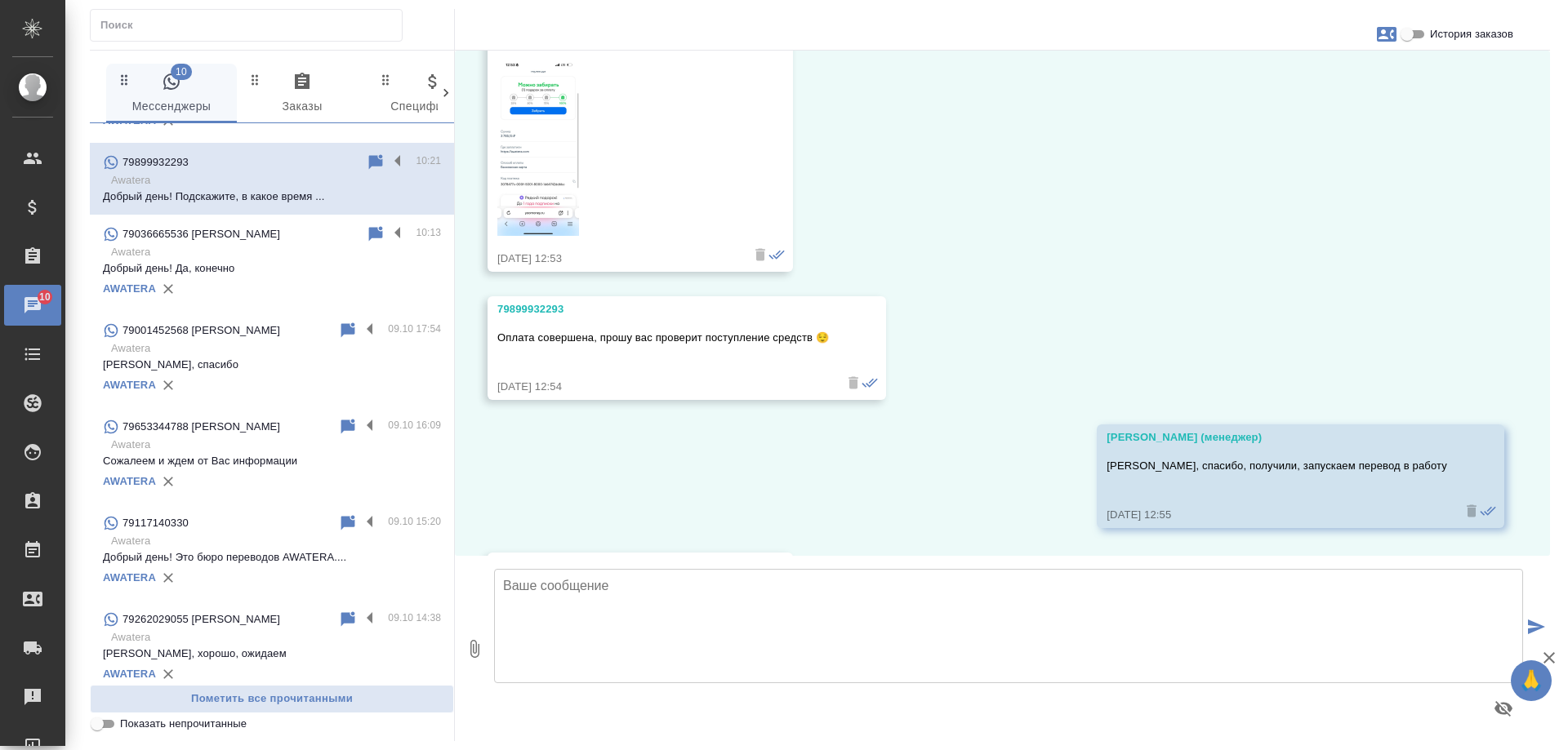
scroll to position [5099, 0]
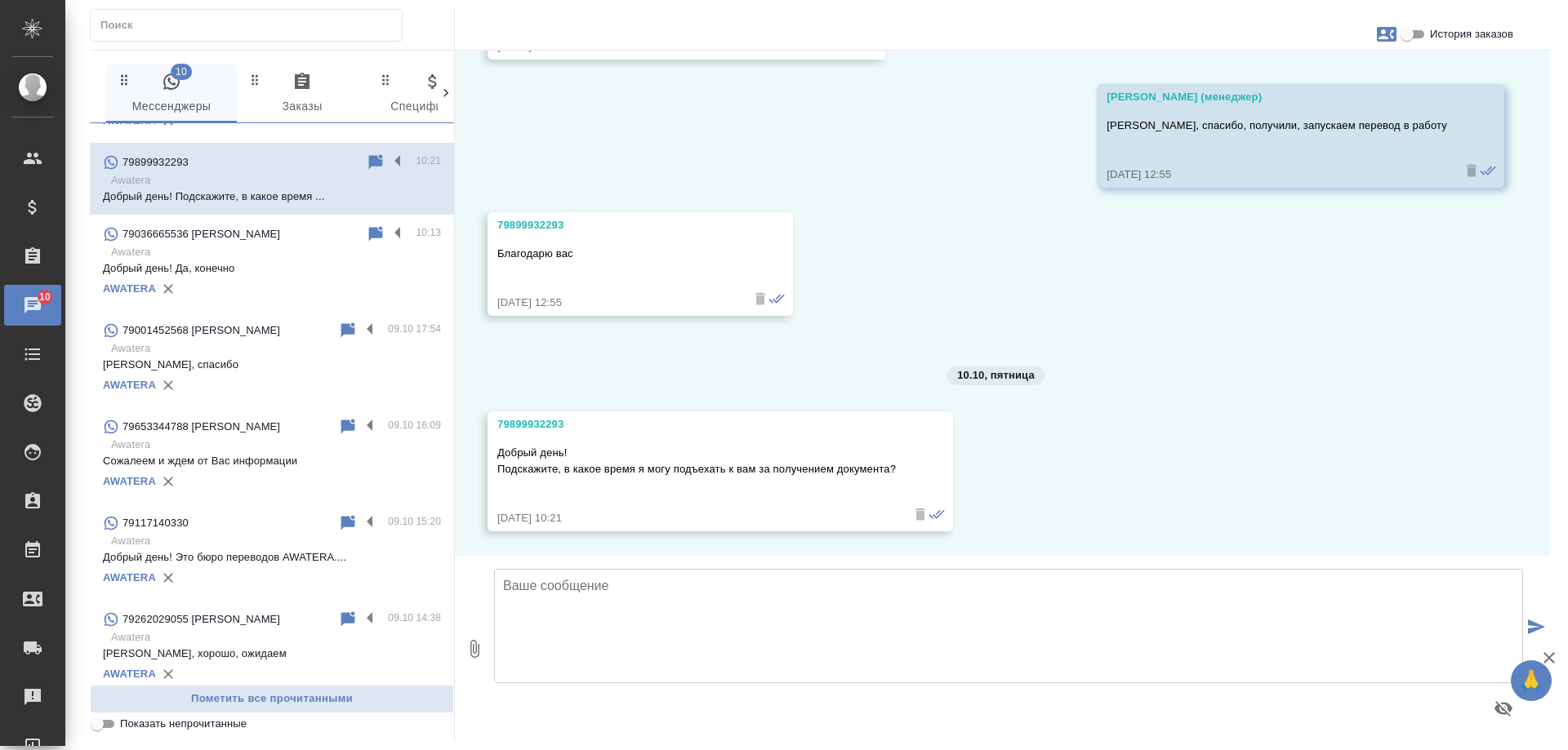
click at [689, 657] on textarea at bounding box center [1008, 626] width 1029 height 114
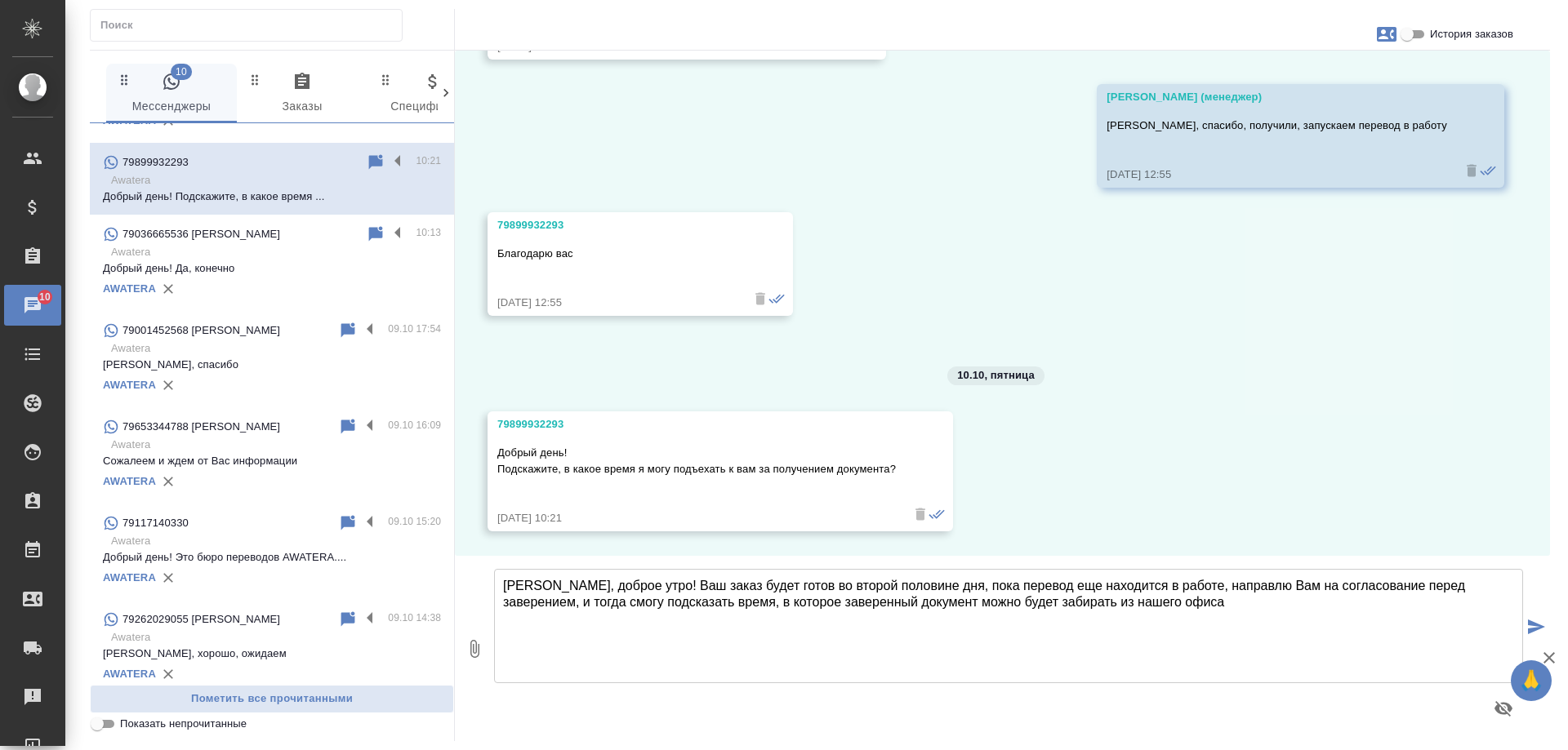
type textarea "[PERSON_NAME], доброе утро! Ваш заказ будет готов во второй половине дня, пока …"
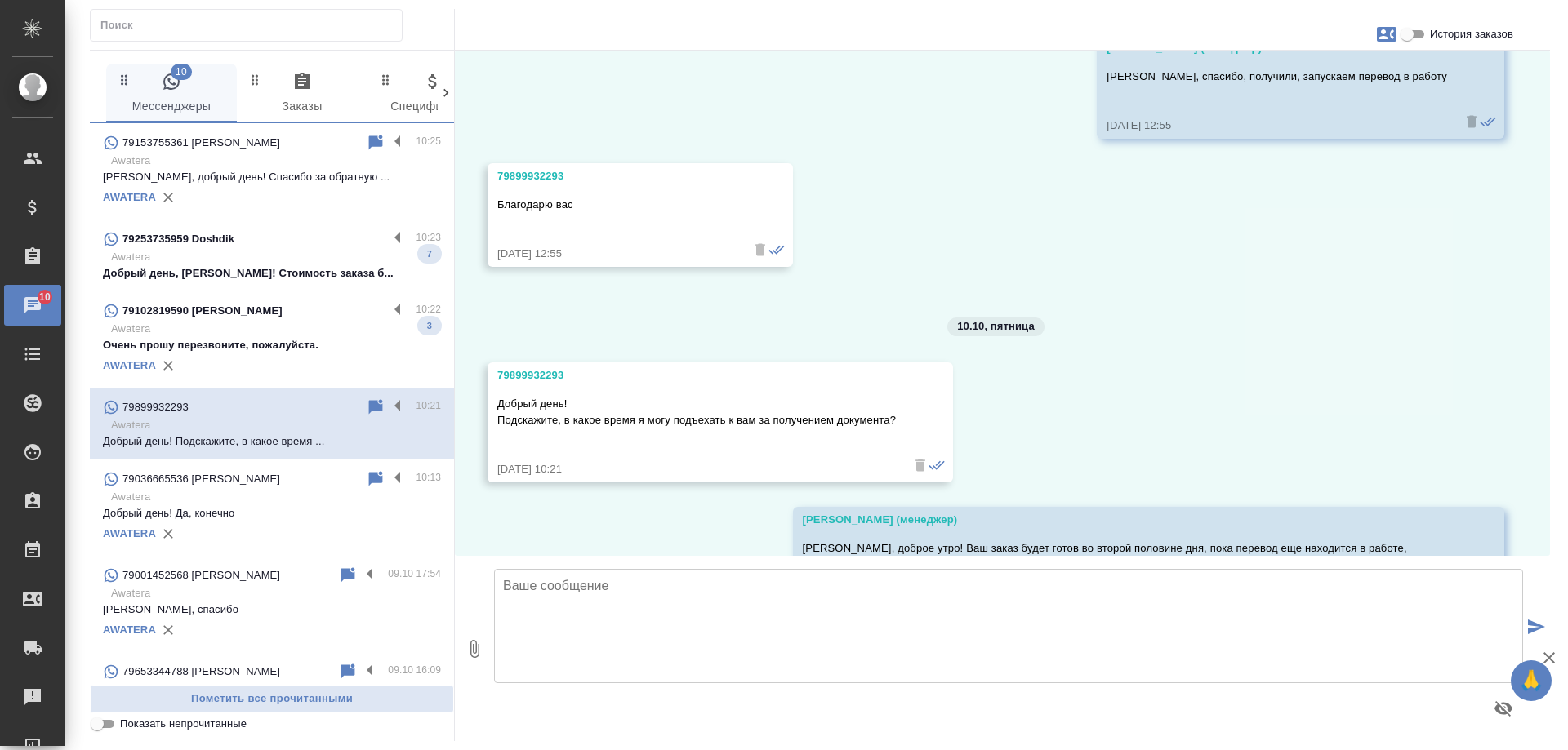
scroll to position [5259, 0]
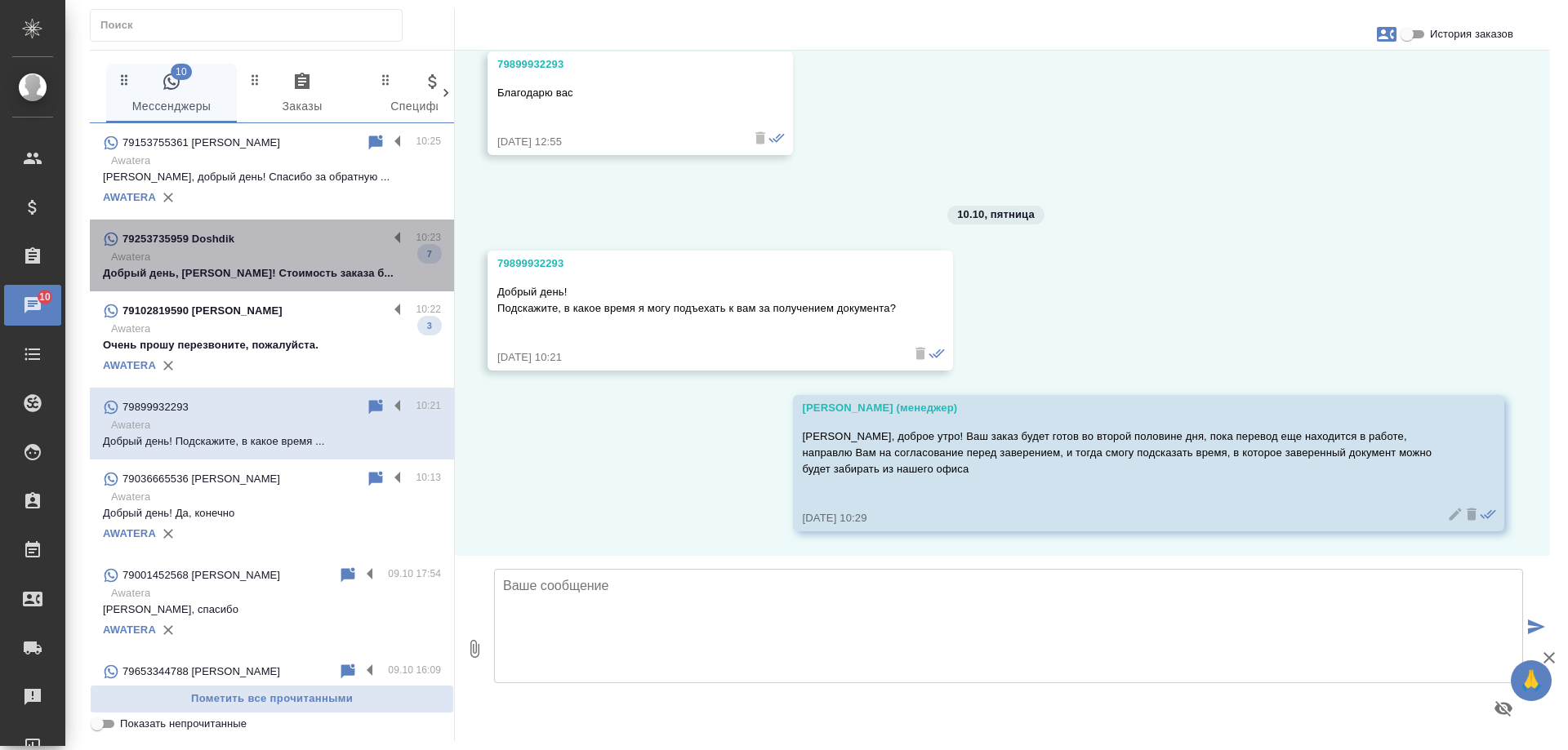
click at [313, 276] on p "Добрый день, [PERSON_NAME]! Стоимость заказа б..." at bounding box center [272, 272] width 338 height 16
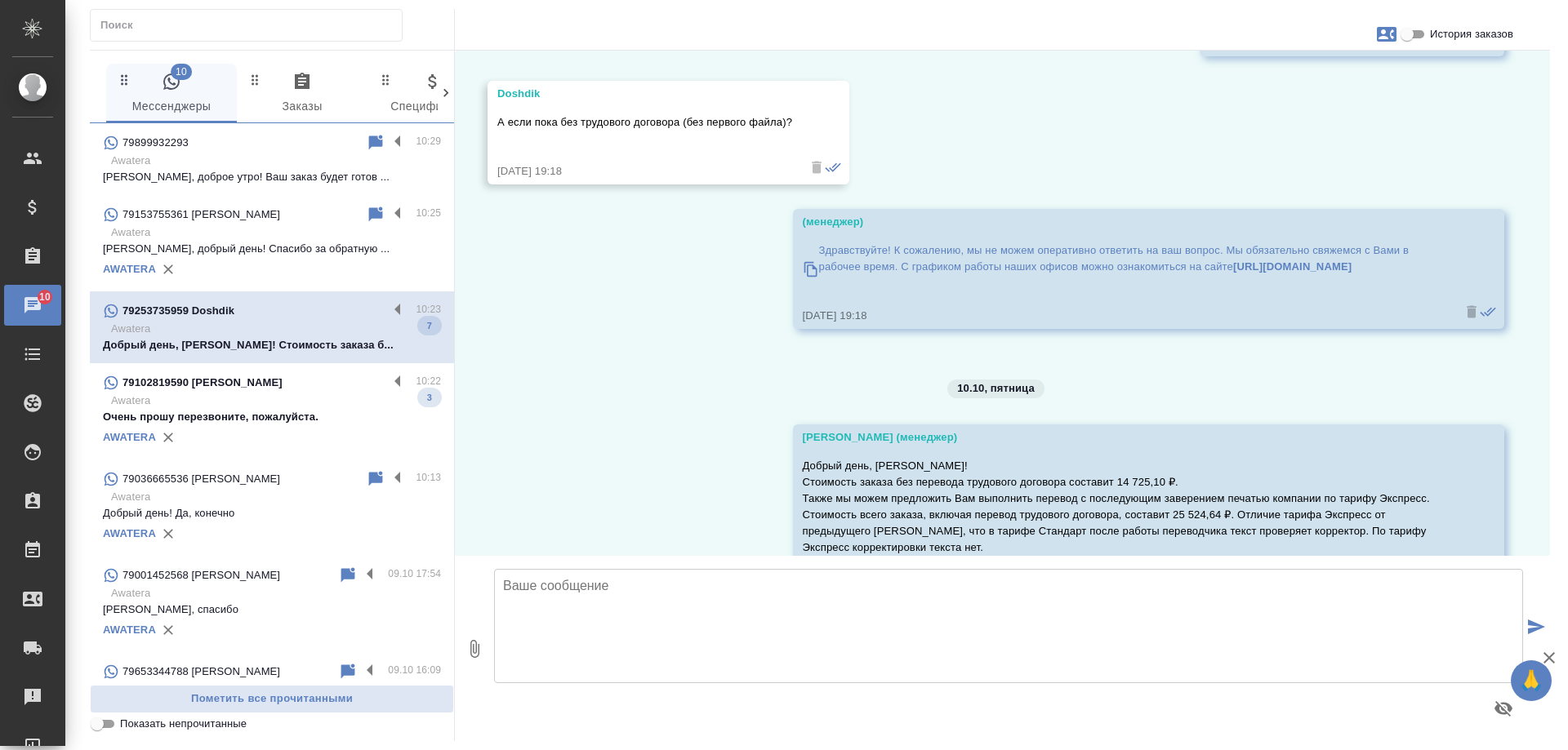
scroll to position [3605, 0]
